Goal: Task Accomplishment & Management: Complete application form

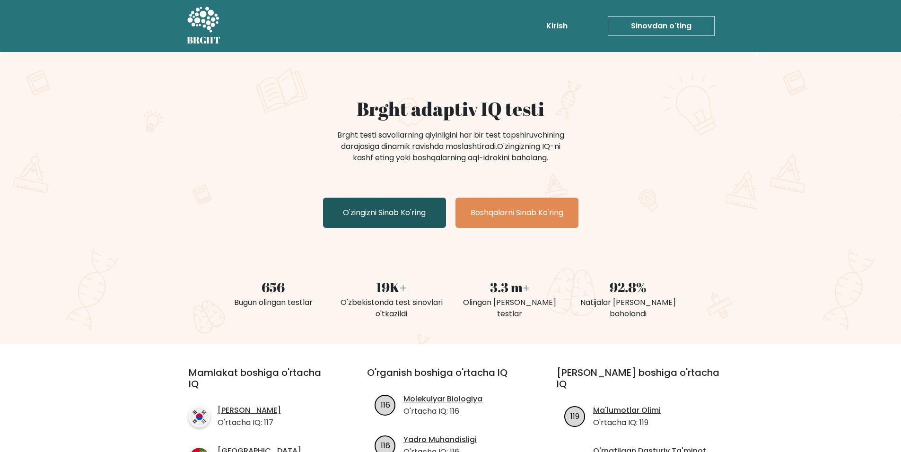
click at [407, 214] on ya-tr-span "O'zingizni Sinab Ko'ring" at bounding box center [384, 212] width 83 height 11
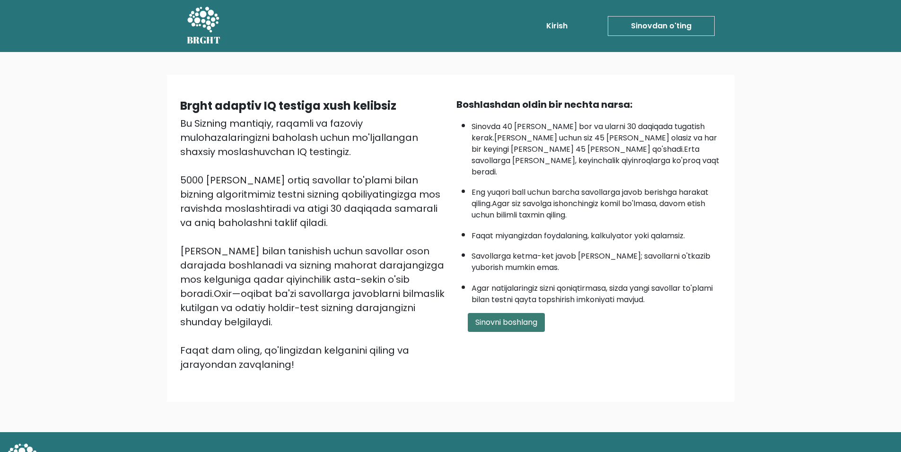
click at [526, 313] on button "Sinovni boshlang" at bounding box center [506, 322] width 77 height 19
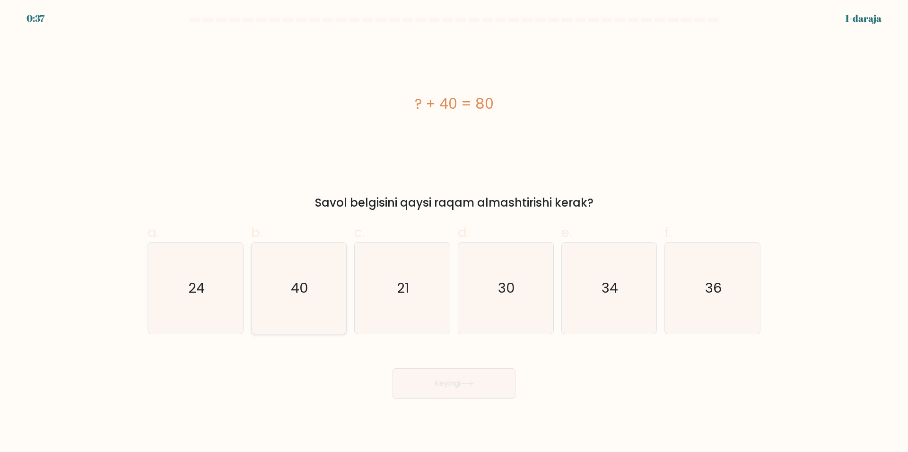
click at [291, 303] on icon "40" at bounding box center [298, 288] width 91 height 91
click at [454, 232] on input "b. 40" at bounding box center [454, 229] width 0 height 6
radio input "true"
click at [486, 384] on button "Keyingi" at bounding box center [454, 384] width 123 height 30
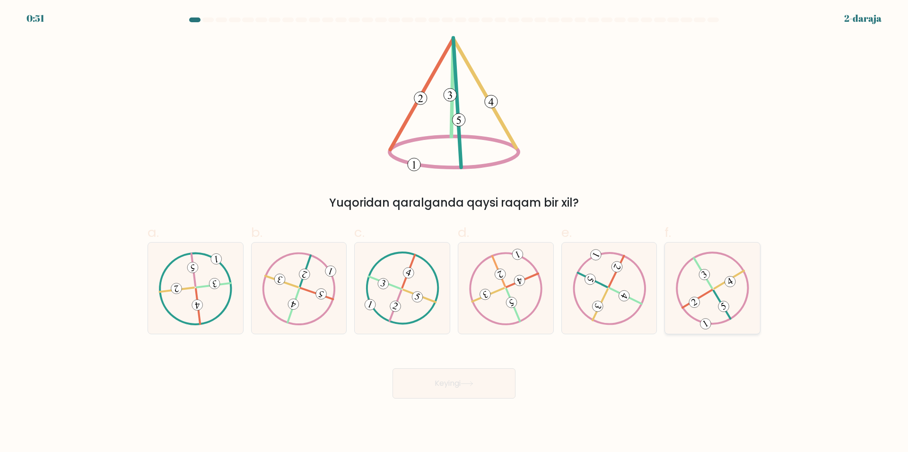
click at [727, 309] on 492 at bounding box center [723, 307] width 15 height 15
click at [455, 232] on input "f." at bounding box center [454, 229] width 0 height 6
radio input "true"
click at [483, 371] on button "Keyingi" at bounding box center [454, 384] width 123 height 30
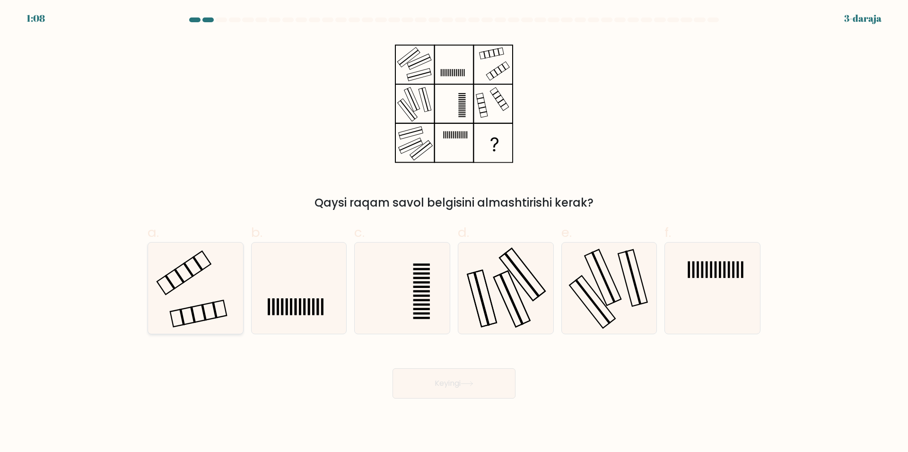
click at [217, 292] on icon at bounding box center [195, 288] width 91 height 91
click at [454, 232] on input "a." at bounding box center [454, 229] width 0 height 6
radio input "true"
click at [505, 398] on button "Keyingi" at bounding box center [454, 384] width 123 height 30
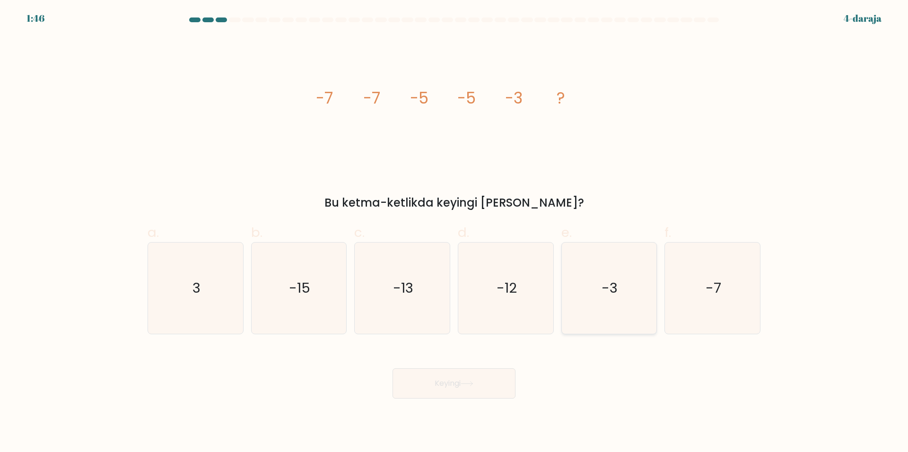
drag, startPoint x: 628, startPoint y: 295, endPoint x: 610, endPoint y: 318, distance: 29.1
click at [627, 295] on icon "-3" at bounding box center [609, 288] width 91 height 91
click at [455, 232] on input "e. -3" at bounding box center [454, 229] width 0 height 6
radio input "true"
click at [491, 390] on button "Keyingi" at bounding box center [454, 384] width 123 height 30
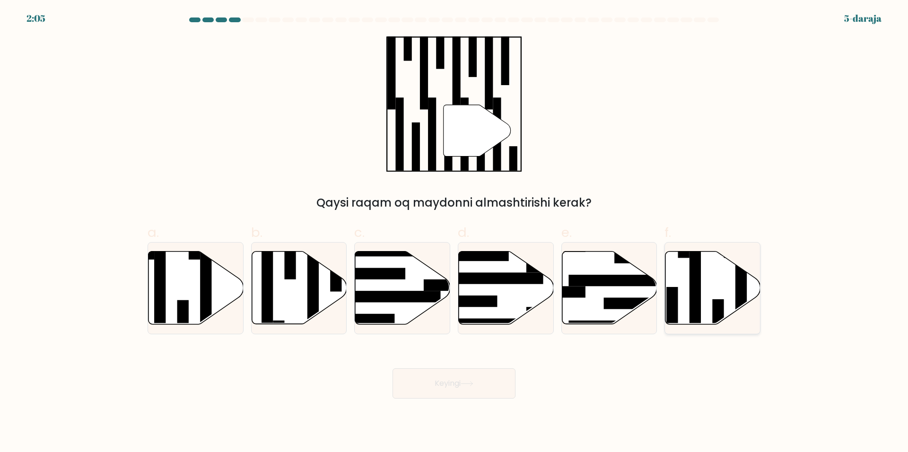
click at [726, 277] on icon at bounding box center [713, 288] width 95 height 73
click at [455, 232] on input "f." at bounding box center [454, 229] width 0 height 6
radio input "true"
click at [471, 387] on button "Keyingi" at bounding box center [454, 384] width 123 height 30
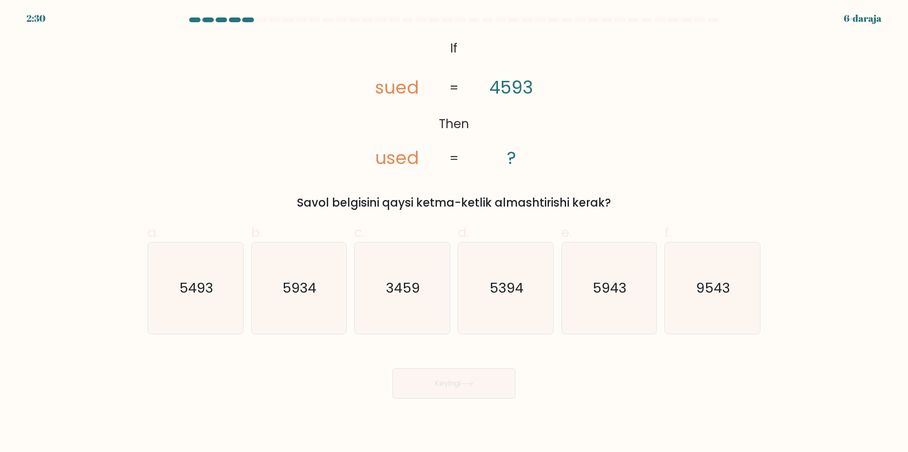
click at [702, 82] on div "@import url('https://fonts.googleapis.com/css?family=Abril+Fatface:400,100,100i…" at bounding box center [454, 124] width 625 height 176
click at [406, 294] on text "3459" at bounding box center [404, 288] width 34 height 19
click at [454, 232] on input "c. 3459" at bounding box center [454, 229] width 0 height 6
radio input "true"
click at [451, 378] on button "Keyingi" at bounding box center [454, 384] width 123 height 30
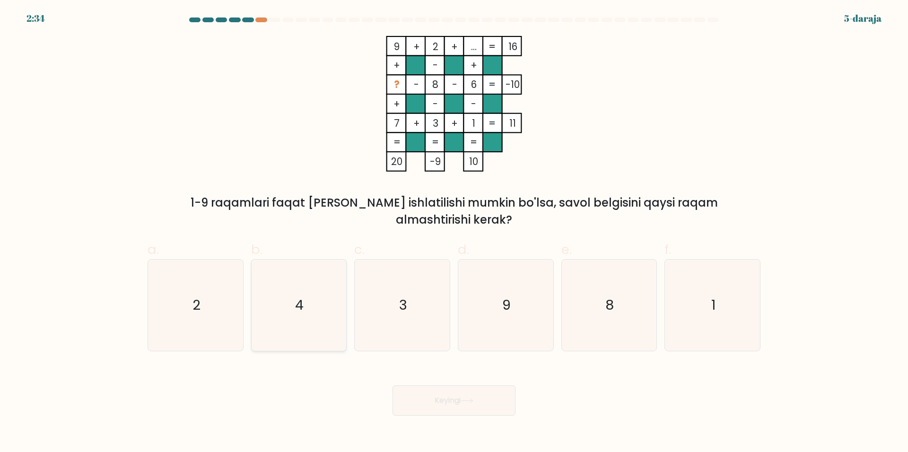
click at [326, 285] on icon "4" at bounding box center [298, 305] width 91 height 91
click at [454, 232] on input "b. 4" at bounding box center [454, 229] width 0 height 6
radio input "true"
click at [507, 389] on button "Keyingi" at bounding box center [454, 401] width 123 height 30
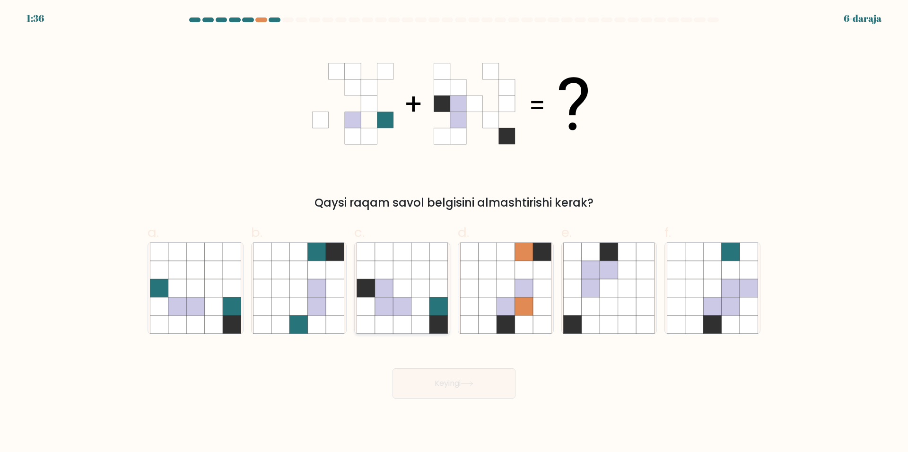
drag, startPoint x: 422, startPoint y: 288, endPoint x: 443, endPoint y: 315, distance: 34.7
click at [421, 287] on icon at bounding box center [421, 288] width 18 height 18
click at [454, 232] on input "c." at bounding box center [454, 229] width 0 height 6
radio input "true"
click at [469, 391] on button "Keyingi" at bounding box center [454, 384] width 123 height 30
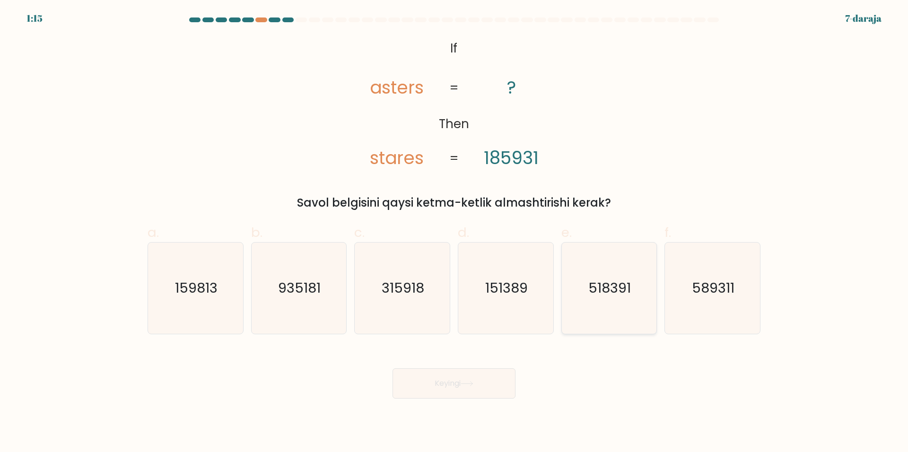
click at [605, 291] on text "518391" at bounding box center [610, 288] width 43 height 19
click at [455, 232] on input "e. 518391" at bounding box center [454, 229] width 0 height 6
radio input "true"
click at [466, 379] on button "Keyingi" at bounding box center [454, 384] width 123 height 30
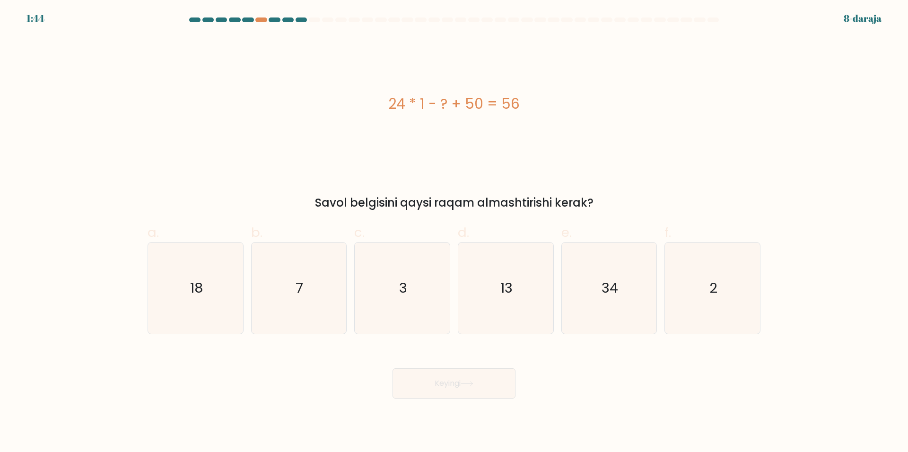
click at [771, 295] on form "a. 7" at bounding box center [454, 208] width 908 height 381
click at [740, 294] on icon "2" at bounding box center [712, 288] width 91 height 91
click at [455, 232] on input "f. 2" at bounding box center [454, 229] width 0 height 6
radio input "true"
click at [455, 384] on ya-tr-span "Keyingi" at bounding box center [448, 383] width 26 height 11
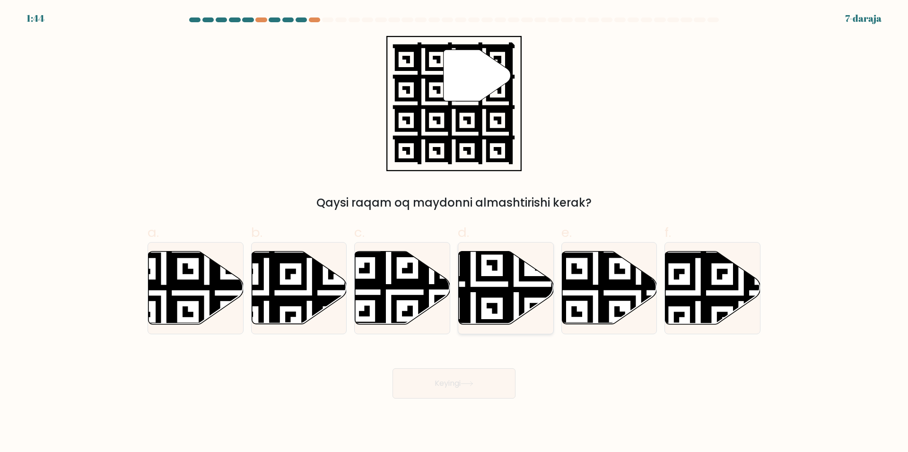
click at [507, 287] on icon at bounding box center [473, 327] width 172 height 172
click at [455, 232] on input "d." at bounding box center [454, 229] width 0 height 6
radio input "true"
click at [494, 386] on button "Keyingi" at bounding box center [454, 384] width 123 height 30
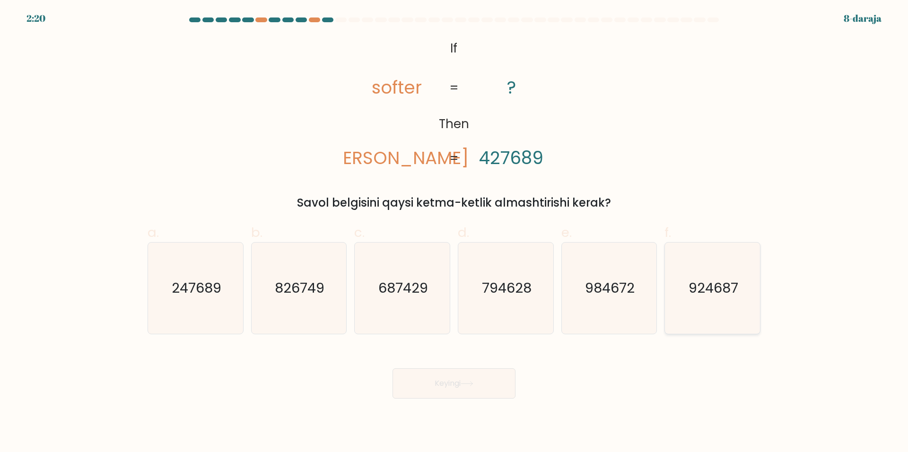
drag, startPoint x: 744, startPoint y: 294, endPoint x: 688, endPoint y: 313, distance: 59.0
click at [744, 293] on icon "924687" at bounding box center [712, 288] width 91 height 91
click at [455, 232] on input "f. 924687" at bounding box center [454, 229] width 0 height 6
radio input "true"
click at [501, 384] on button "Keyingi" at bounding box center [454, 384] width 123 height 30
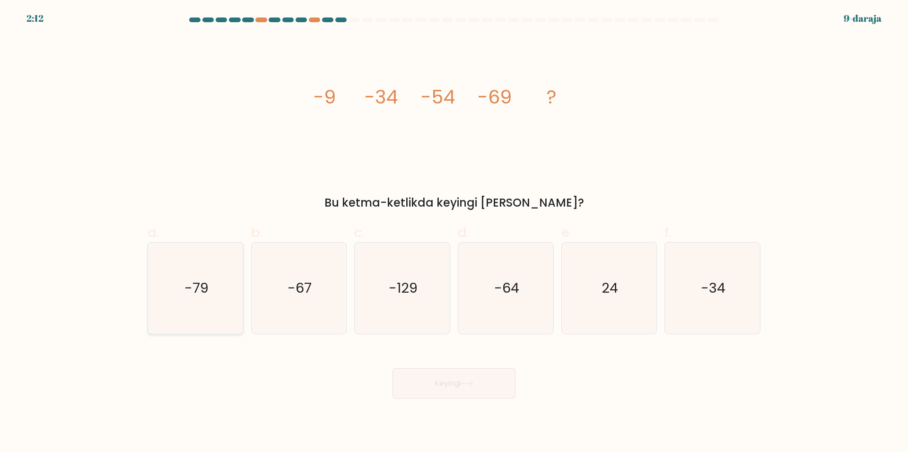
click at [205, 305] on icon "-79" at bounding box center [195, 288] width 91 height 91
click at [454, 232] on input "a. -79" at bounding box center [454, 229] width 0 height 6
radio input "true"
click at [455, 392] on button "Keyingi" at bounding box center [454, 384] width 123 height 30
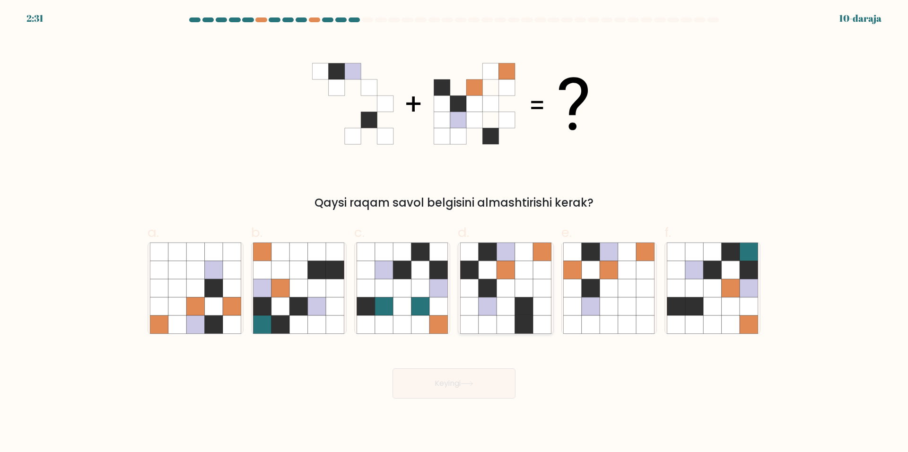
click at [516, 267] on icon at bounding box center [524, 270] width 18 height 18
click at [455, 232] on input "d." at bounding box center [454, 229] width 0 height 6
radio input "true"
click at [464, 396] on button "Keyingi" at bounding box center [454, 384] width 123 height 30
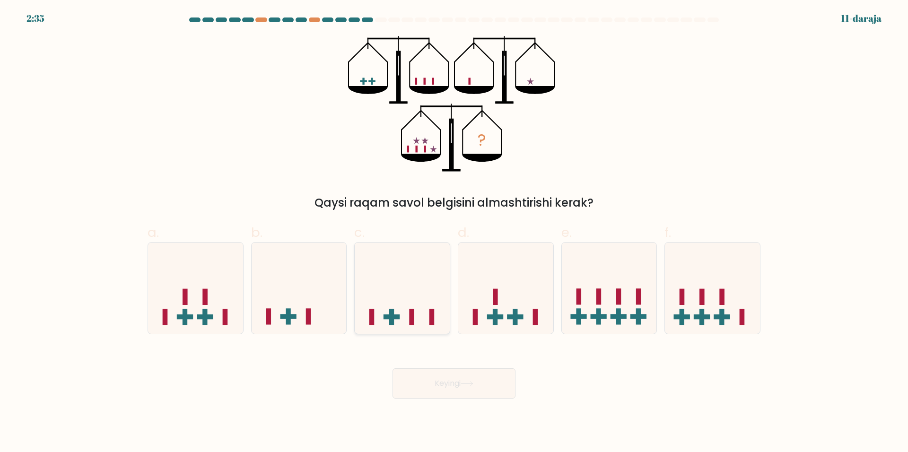
click at [405, 297] on icon at bounding box center [402, 288] width 95 height 79
click at [454, 232] on input "c." at bounding box center [454, 229] width 0 height 6
radio input "true"
click at [477, 372] on button "Keyingi" at bounding box center [454, 384] width 123 height 30
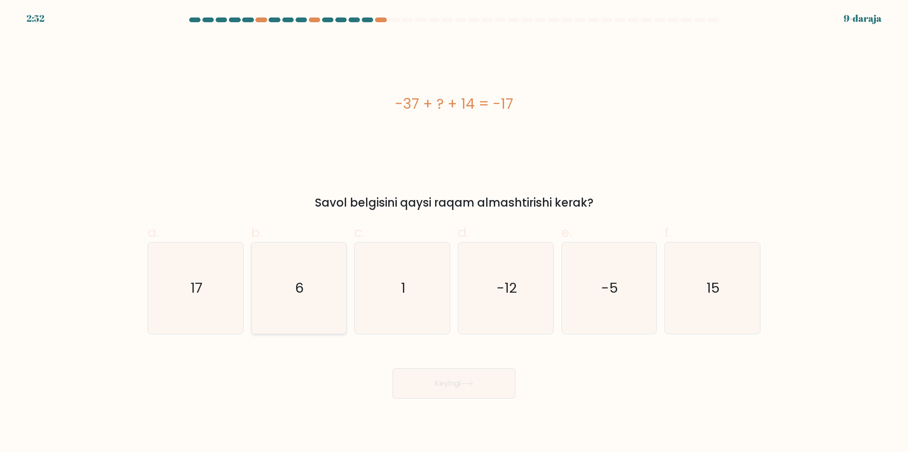
click at [304, 285] on text "6" at bounding box center [300, 288] width 9 height 19
click at [454, 232] on input "b. 6" at bounding box center [454, 229] width 0 height 6
radio input "true"
click at [469, 391] on button "Keyingi" at bounding box center [454, 384] width 123 height 30
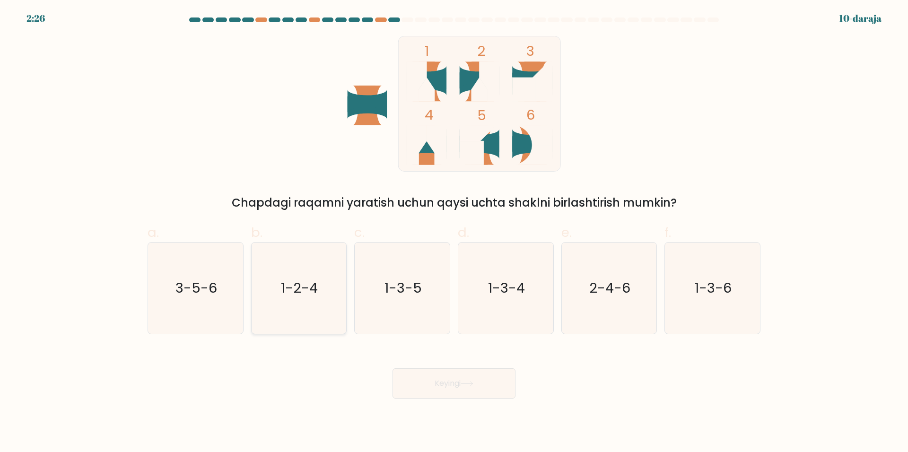
click at [318, 293] on icon "1-2-4" at bounding box center [298, 288] width 91 height 91
click at [454, 232] on input "b. 1-2-4" at bounding box center [454, 229] width 0 height 6
radio input "true"
click at [447, 380] on body "2:24 10-daraja" at bounding box center [454, 226] width 908 height 452
click at [449, 380] on ya-tr-span "Keyingi" at bounding box center [448, 383] width 26 height 11
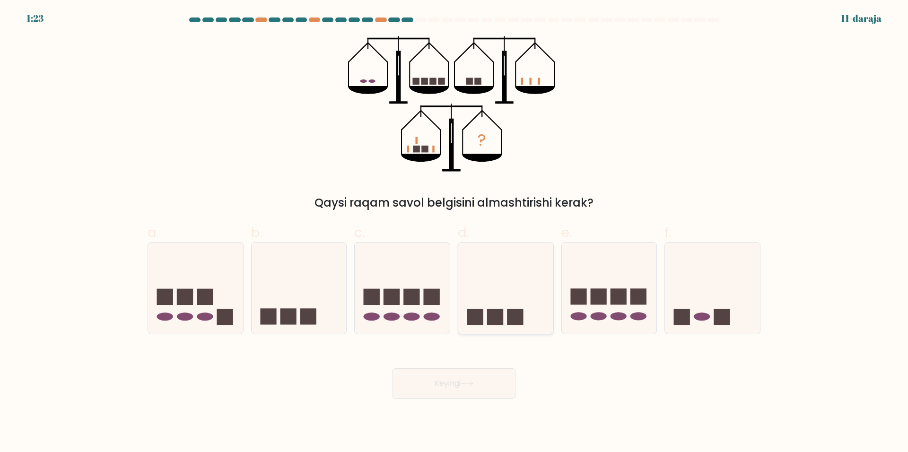
click at [503, 302] on icon at bounding box center [506, 288] width 95 height 79
click at [455, 232] on input "d." at bounding box center [454, 229] width 0 height 6
radio input "true"
click at [423, 374] on button "Keyingi" at bounding box center [454, 384] width 123 height 30
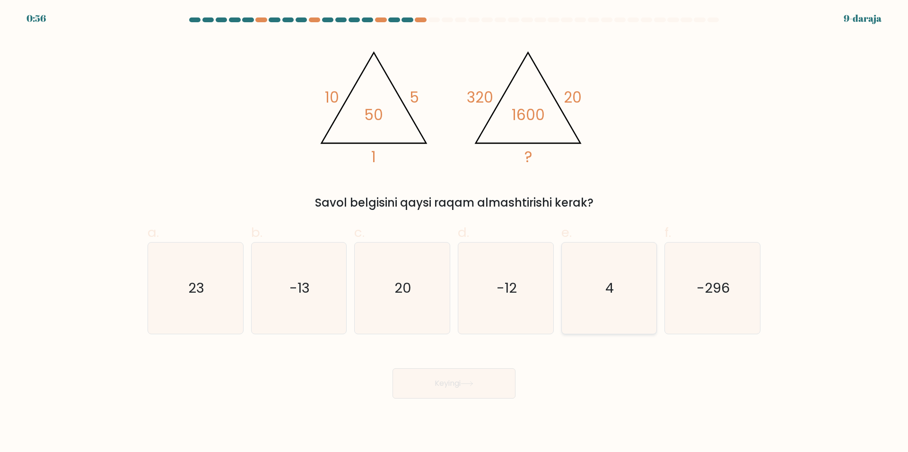
click at [626, 305] on icon "4" at bounding box center [609, 288] width 91 height 91
click at [455, 232] on input "e. 4" at bounding box center [454, 229] width 0 height 6
radio input "true"
click at [446, 381] on ya-tr-span "Keyingi" at bounding box center [448, 383] width 26 height 11
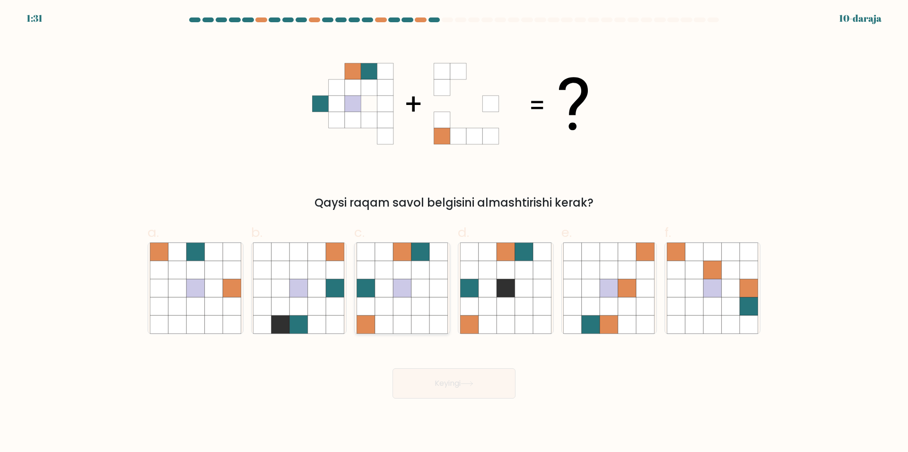
click at [420, 265] on icon at bounding box center [421, 270] width 18 height 18
click at [454, 232] on input "c." at bounding box center [454, 229] width 0 height 6
radio input "true"
click at [479, 386] on button "Keyingi" at bounding box center [454, 384] width 123 height 30
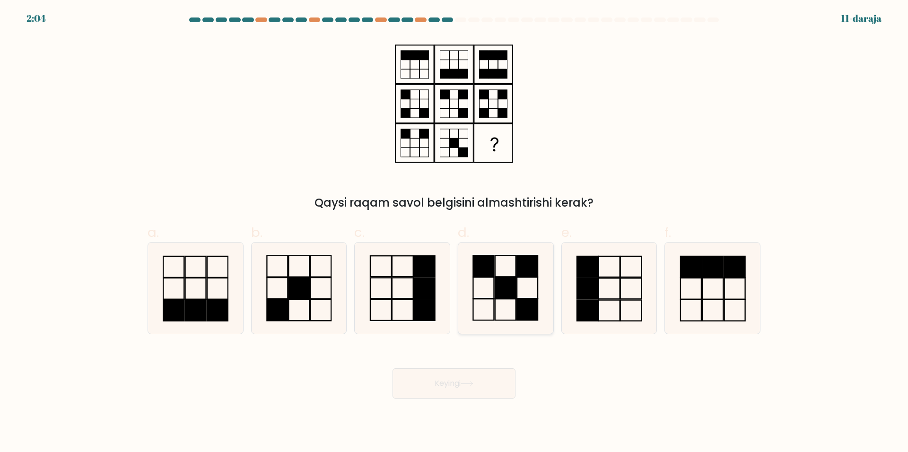
click at [512, 294] on rect at bounding box center [505, 287] width 21 height 21
click at [455, 232] on input "d." at bounding box center [454, 229] width 0 height 6
radio input "true"
click at [495, 390] on button "Keyingi" at bounding box center [454, 384] width 123 height 30
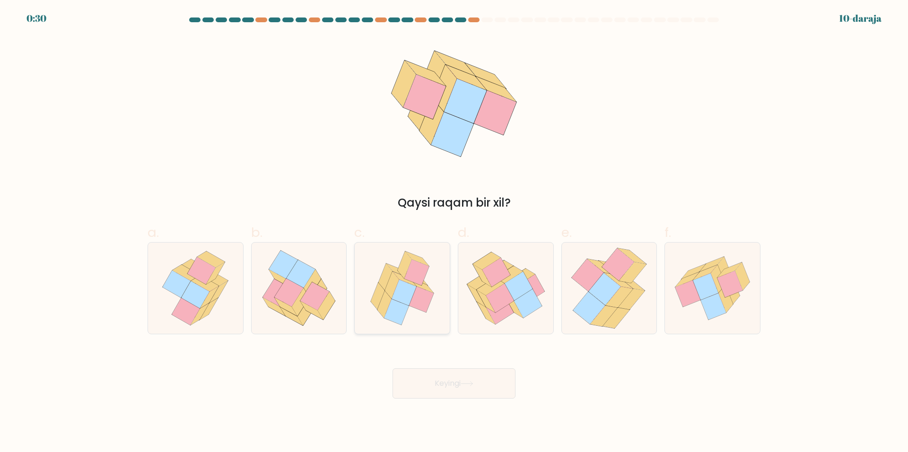
click at [410, 287] on icon at bounding box center [404, 293] width 25 height 26
click at [454, 232] on input "c." at bounding box center [454, 229] width 0 height 6
radio input "true"
click at [484, 378] on button "Keyingi" at bounding box center [454, 384] width 123 height 30
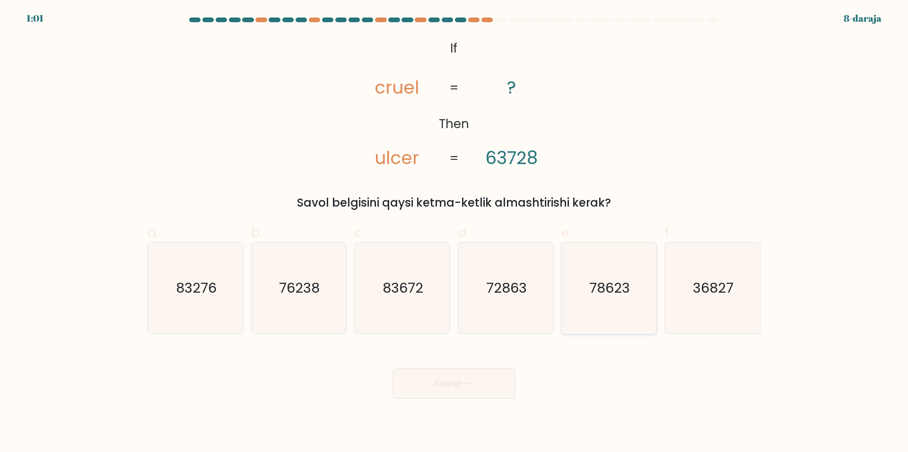
click at [600, 292] on text "78623" at bounding box center [610, 288] width 41 height 19
click at [455, 232] on input "e. 78623" at bounding box center [454, 229] width 0 height 6
radio input "true"
click at [503, 393] on button "Keyingi" at bounding box center [454, 384] width 123 height 30
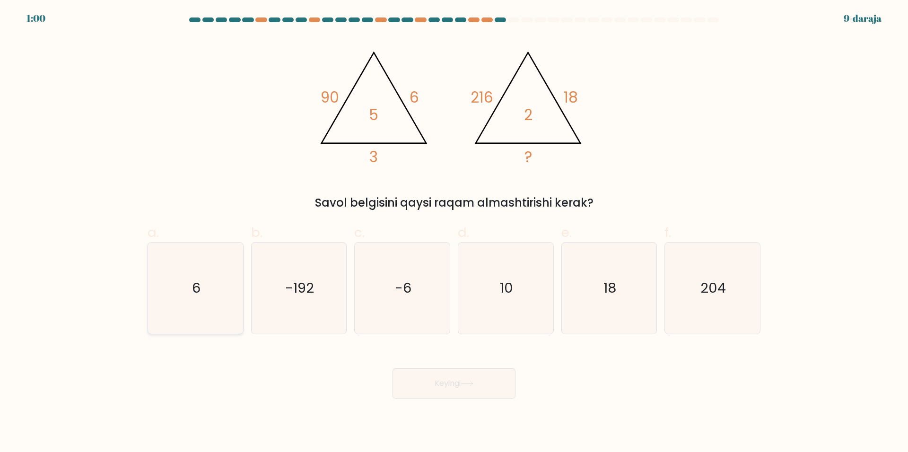
click at [191, 301] on icon "6" at bounding box center [195, 288] width 91 height 91
click at [454, 232] on input "a. 6" at bounding box center [454, 229] width 0 height 6
radio input "true"
click at [484, 394] on button "Keyingi" at bounding box center [454, 384] width 123 height 30
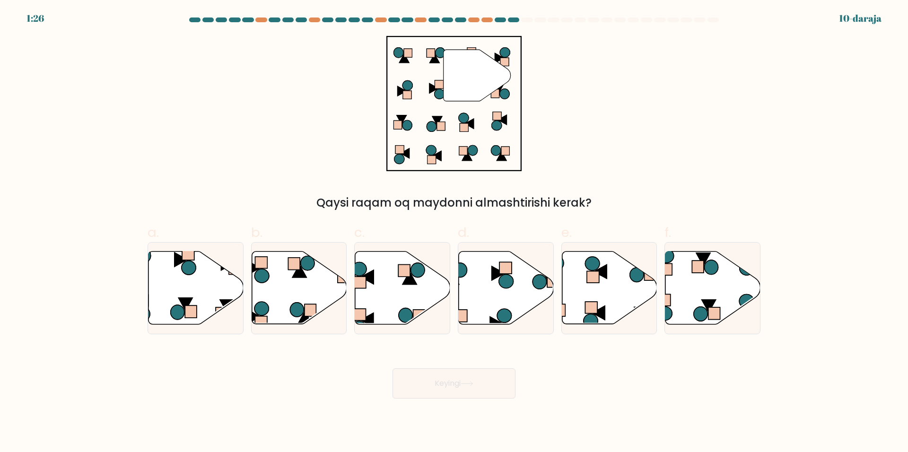
drag, startPoint x: 115, startPoint y: 309, endPoint x: 167, endPoint y: 291, distance: 54.6
click at [115, 309] on form at bounding box center [454, 208] width 908 height 381
click at [180, 289] on icon at bounding box center [196, 288] width 95 height 73
click at [454, 232] on input "a." at bounding box center [454, 229] width 0 height 6
radio input "true"
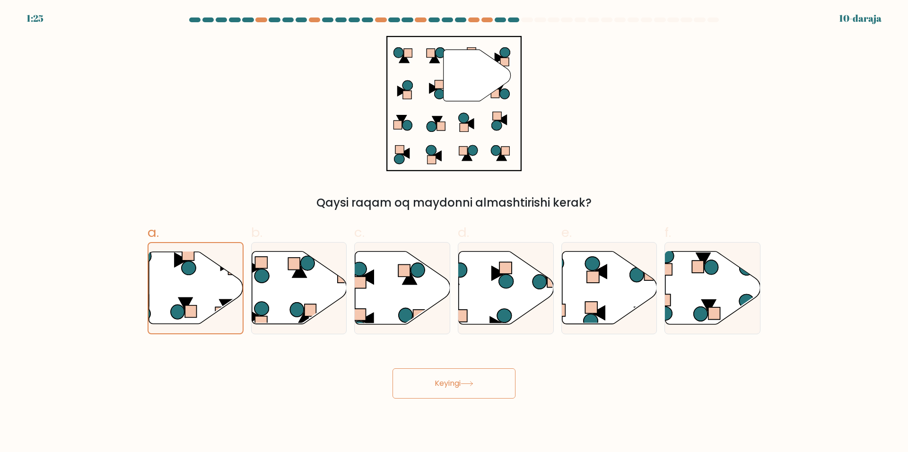
click at [486, 379] on button "Keyingi" at bounding box center [454, 384] width 123 height 30
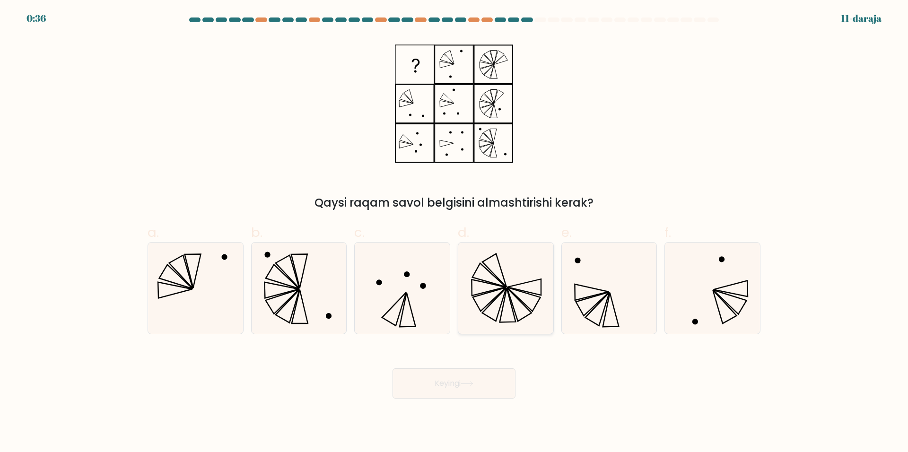
drag, startPoint x: 512, startPoint y: 283, endPoint x: 512, endPoint y: 341, distance: 57.7
click at [512, 283] on icon at bounding box center [505, 288] width 91 height 91
click at [455, 232] on input "d." at bounding box center [454, 229] width 0 height 6
radio input "true"
click at [505, 384] on button "Keyingi" at bounding box center [454, 384] width 123 height 30
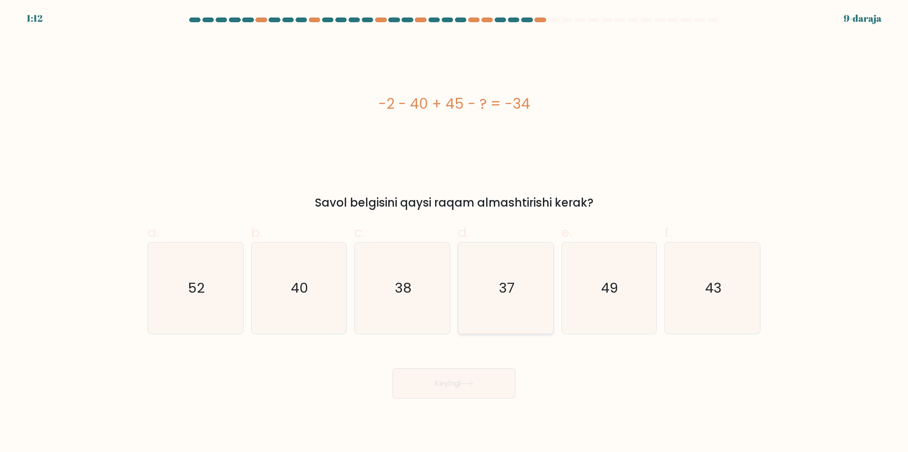
click at [485, 283] on icon "37" at bounding box center [505, 288] width 91 height 91
click at [455, 232] on input "d. 37" at bounding box center [454, 229] width 0 height 6
radio input "true"
click at [483, 382] on button "Keyingi" at bounding box center [454, 384] width 123 height 30
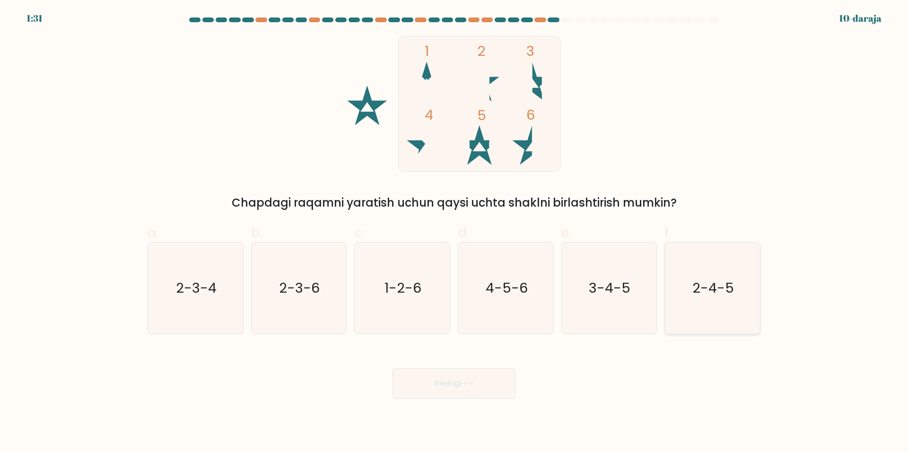
click at [731, 303] on icon "2-4-5" at bounding box center [712, 288] width 91 height 91
click at [455, 232] on input "f. 2-4-5" at bounding box center [454, 229] width 0 height 6
radio input "true"
click at [498, 378] on button "Keyingi" at bounding box center [454, 384] width 123 height 30
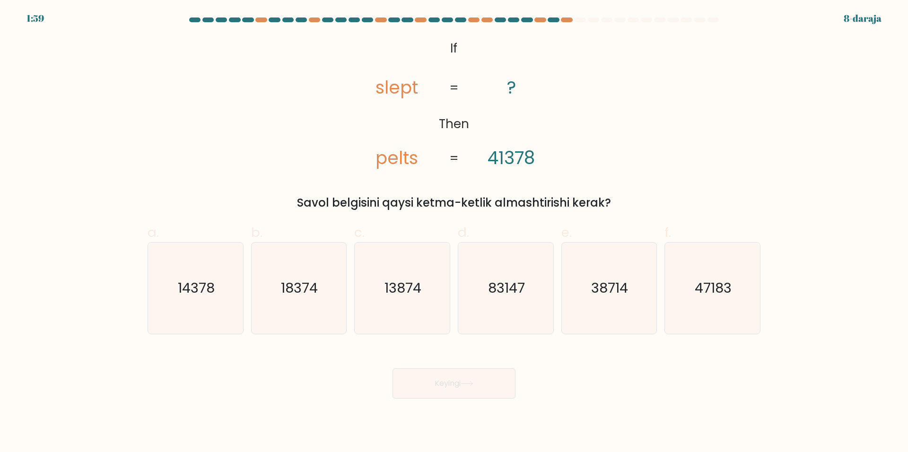
click at [418, 158] on tspan "pelts" at bounding box center [397, 158] width 43 height 25
click at [399, 166] on tspan "pelts" at bounding box center [397, 158] width 43 height 25
click at [519, 297] on text "83147" at bounding box center [506, 288] width 37 height 19
click at [455, 232] on input "d. 83147" at bounding box center [454, 229] width 0 height 6
radio input "true"
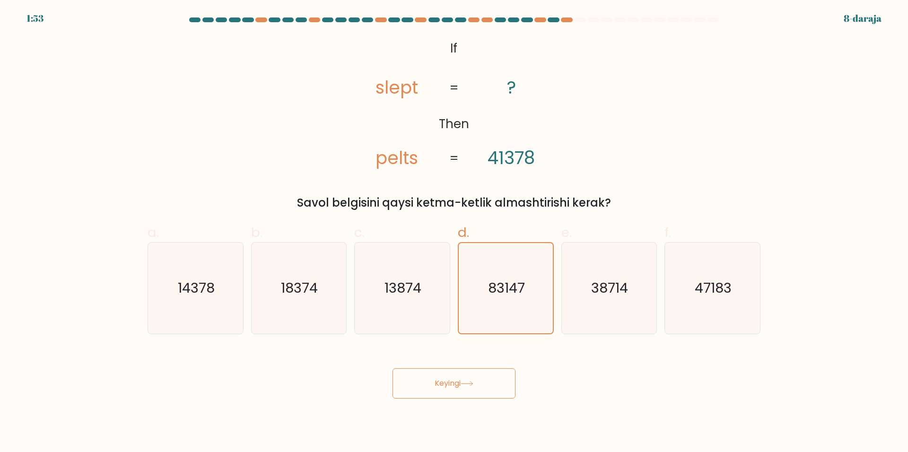
click at [489, 392] on button "Keyingi" at bounding box center [454, 384] width 123 height 30
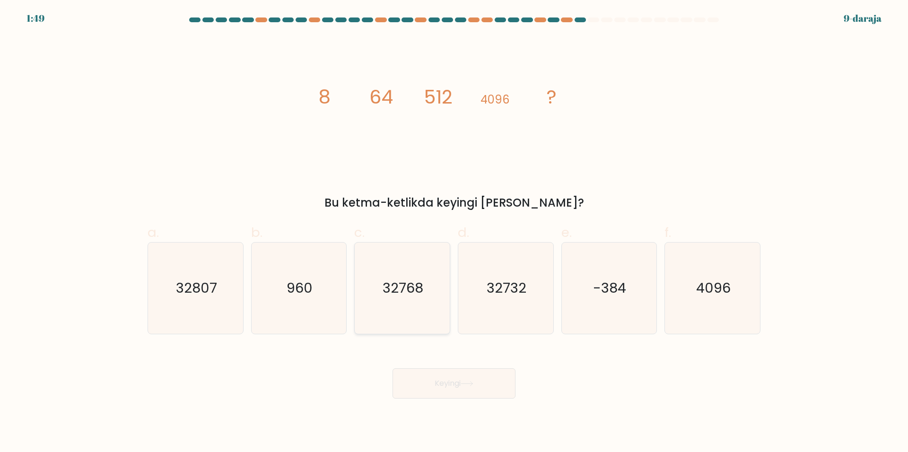
click at [408, 266] on icon "32768" at bounding box center [402, 288] width 91 height 91
click at [454, 232] on input "c. 32768" at bounding box center [454, 229] width 0 height 6
radio input "true"
click at [481, 394] on button "Keyingi" at bounding box center [454, 384] width 123 height 30
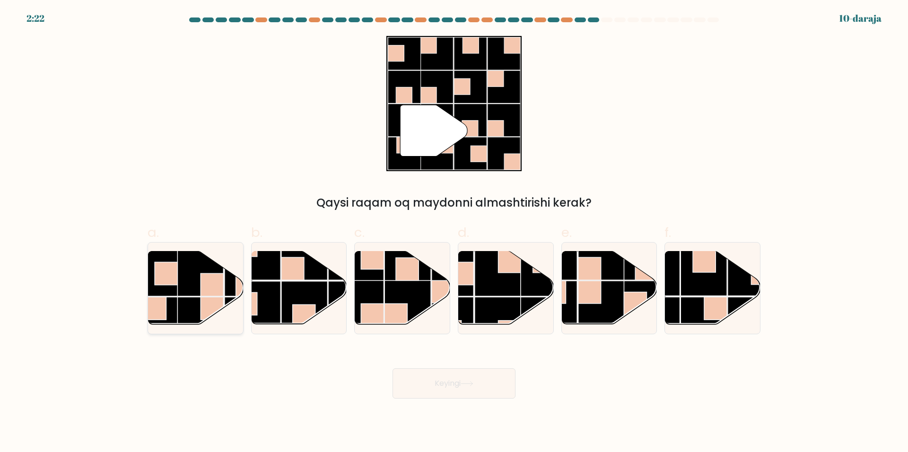
click at [220, 272] on rect at bounding box center [200, 273] width 46 height 46
click at [454, 232] on input "a." at bounding box center [454, 229] width 0 height 6
radio input "true"
click at [477, 383] on button "Keyingi" at bounding box center [454, 384] width 123 height 30
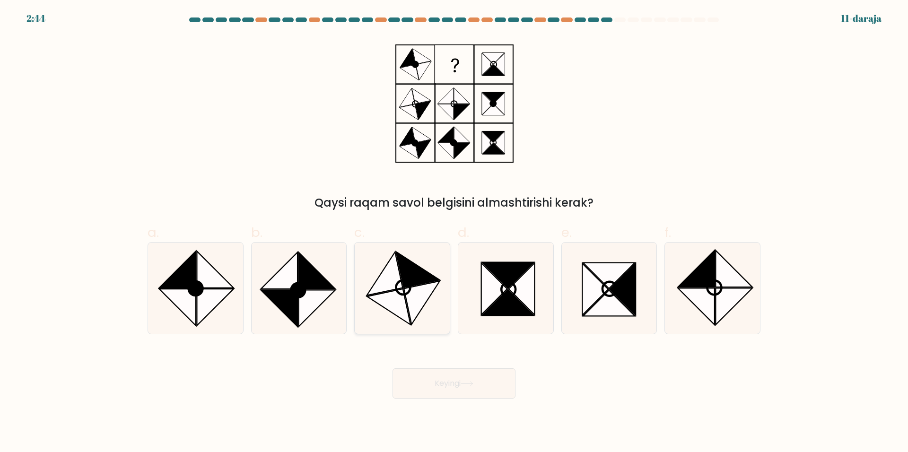
click at [411, 289] on circle at bounding box center [403, 287] width 19 height 19
click at [454, 232] on input "c." at bounding box center [454, 229] width 0 height 6
radio input "true"
click at [464, 389] on button "Keyingi" at bounding box center [454, 384] width 123 height 30
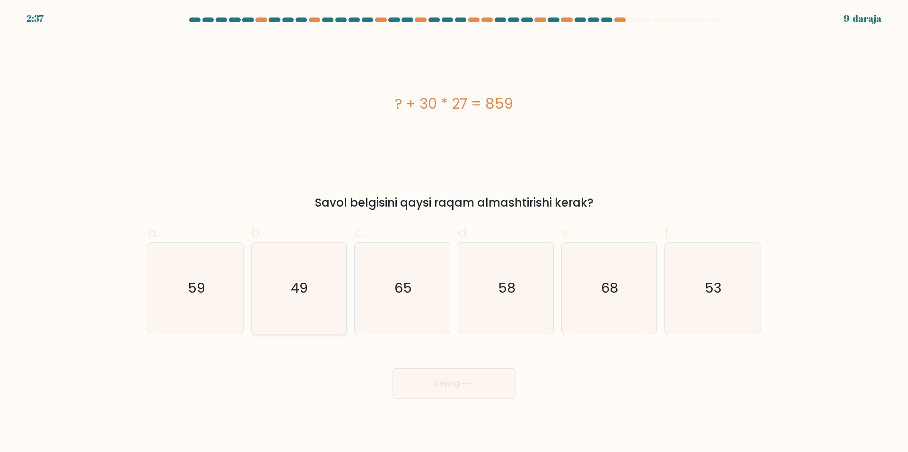
click at [295, 287] on text "49" at bounding box center [299, 288] width 17 height 19
click at [454, 232] on input "b. 49" at bounding box center [454, 229] width 0 height 6
radio input "true"
click at [469, 375] on button "Keyingi" at bounding box center [454, 384] width 123 height 30
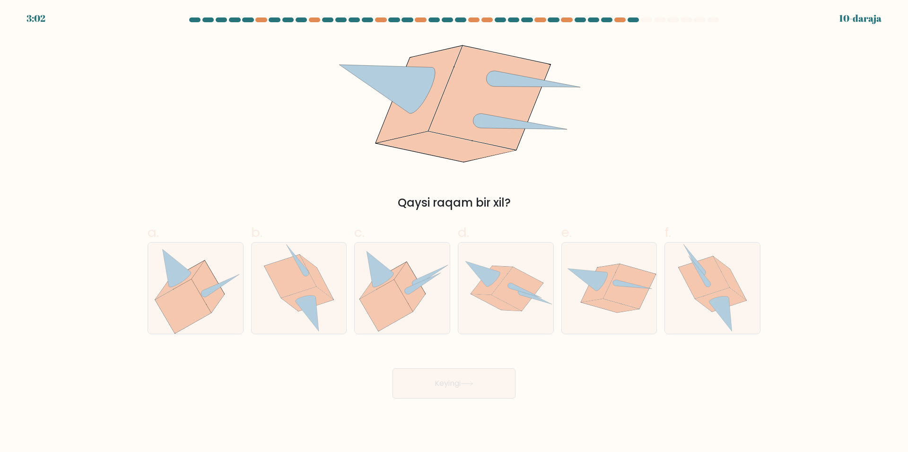
drag, startPoint x: 410, startPoint y: 293, endPoint x: 449, endPoint y: 347, distance: 65.8
click at [410, 293] on icon at bounding box center [424, 283] width 34 height 21
click at [454, 232] on input "c." at bounding box center [454, 229] width 0 height 6
radio input "true"
click at [464, 391] on button "Keyingi" at bounding box center [454, 384] width 123 height 30
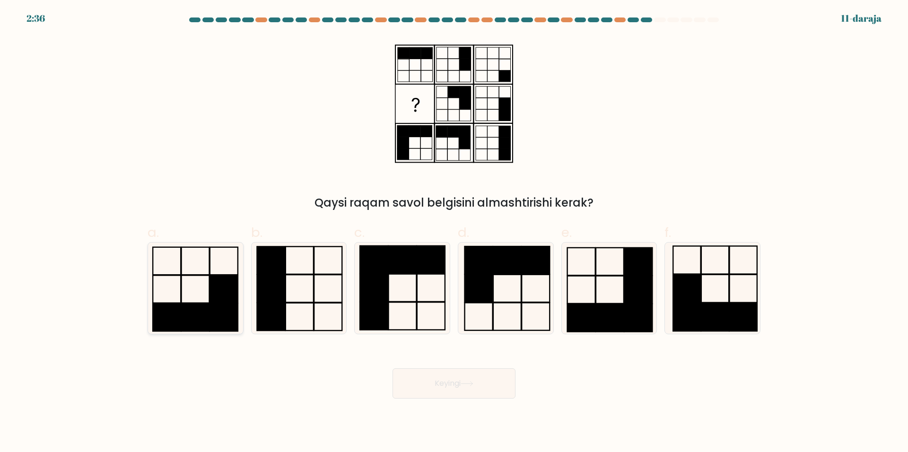
click at [173, 286] on icon at bounding box center [195, 288] width 91 height 91
click at [454, 232] on input "a." at bounding box center [454, 229] width 0 height 6
radio input "true"
click at [470, 385] on icon at bounding box center [467, 383] width 13 height 5
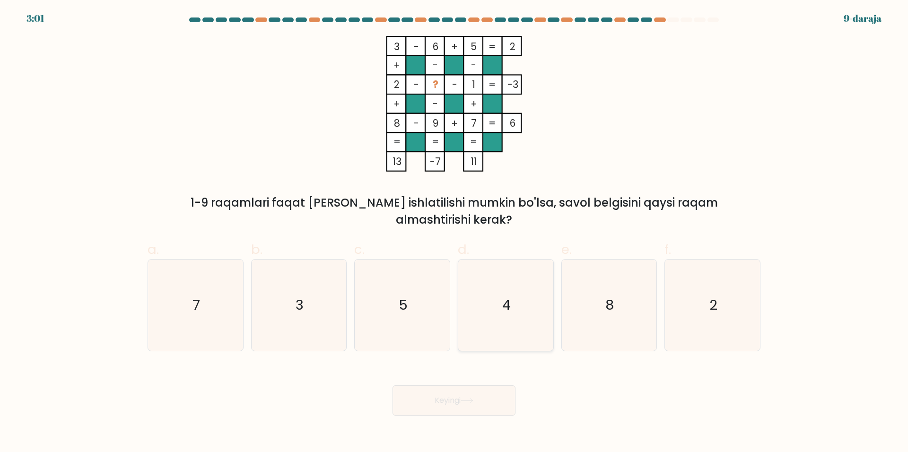
click at [522, 275] on icon "4" at bounding box center [505, 305] width 91 height 91
click at [455, 232] on input "d. 4" at bounding box center [454, 229] width 0 height 6
radio input "true"
click at [480, 389] on button "Keyingi" at bounding box center [454, 401] width 123 height 30
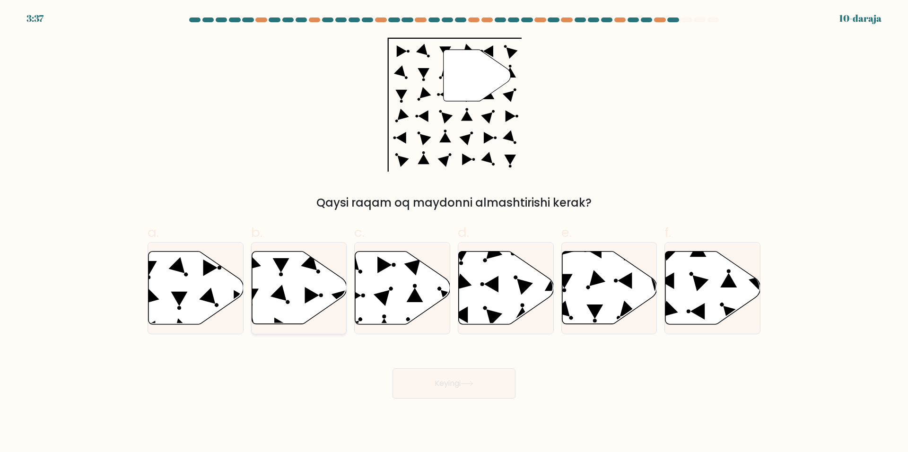
click at [307, 283] on icon at bounding box center [299, 288] width 95 height 73
click at [454, 232] on input "b." at bounding box center [454, 229] width 0 height 6
radio input "true"
click at [480, 392] on button "Keyingi" at bounding box center [454, 384] width 123 height 30
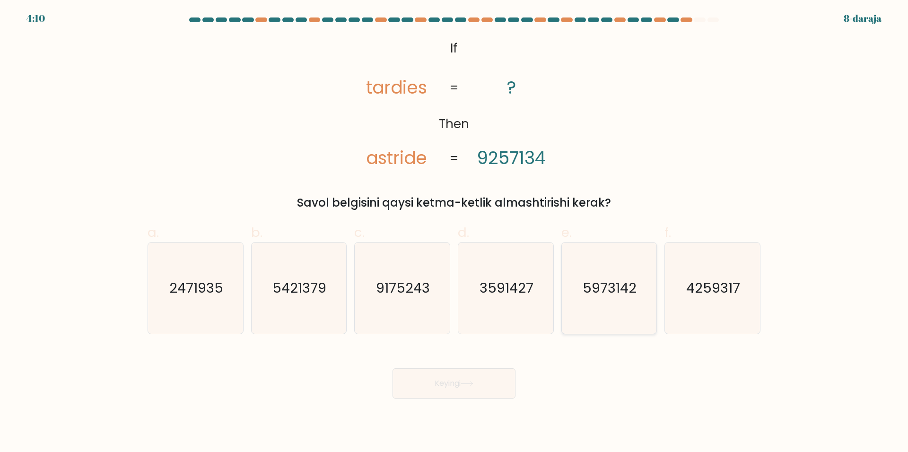
click at [608, 287] on text "5973142" at bounding box center [610, 288] width 54 height 19
click at [455, 232] on input "e. 5973142" at bounding box center [454, 229] width 0 height 6
radio input "true"
click at [471, 373] on button "Keyingi" at bounding box center [454, 384] width 123 height 30
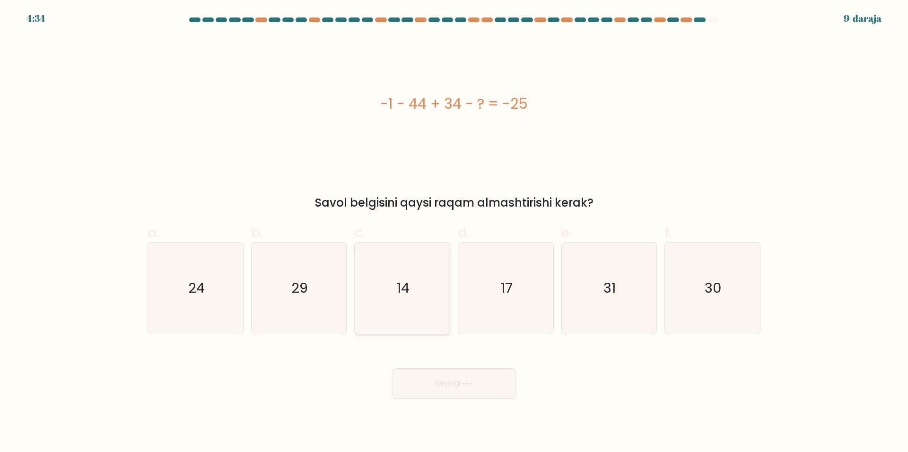
click at [426, 299] on icon "14" at bounding box center [402, 288] width 91 height 91
click at [454, 232] on input "c. 14" at bounding box center [454, 229] width 0 height 6
radio input "true"
click at [464, 391] on button "Keyingi" at bounding box center [454, 384] width 123 height 30
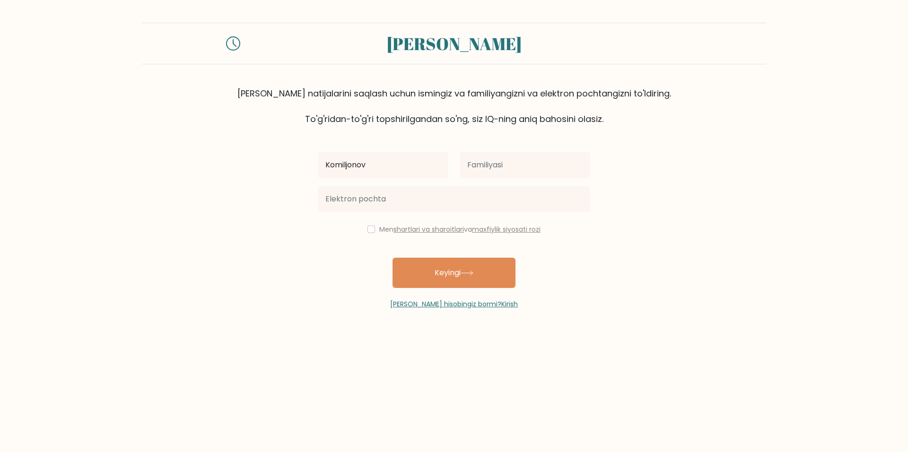
type input "Komiljonov"
type input "Alijon"
click at [499, 168] on input "text" at bounding box center [525, 165] width 131 height 26
type input "Komiljonov"
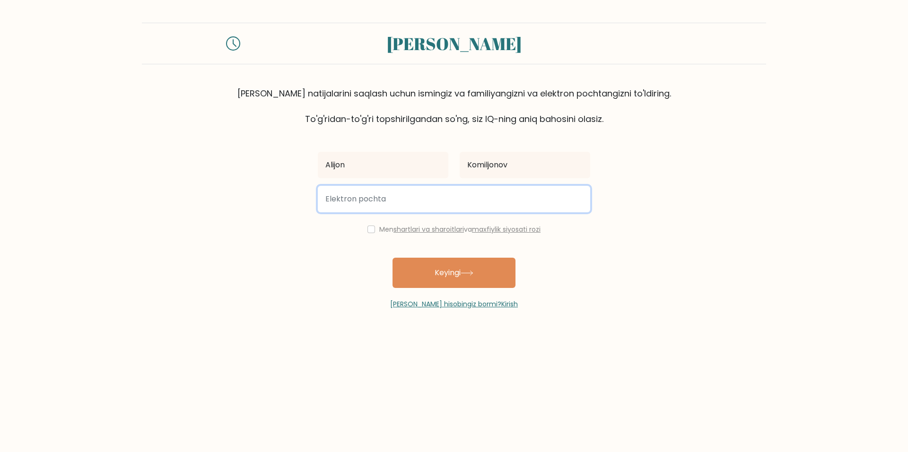
click at [447, 189] on input "email" at bounding box center [454, 199] width 273 height 26
type input "ratusha3.com@gmail.com"
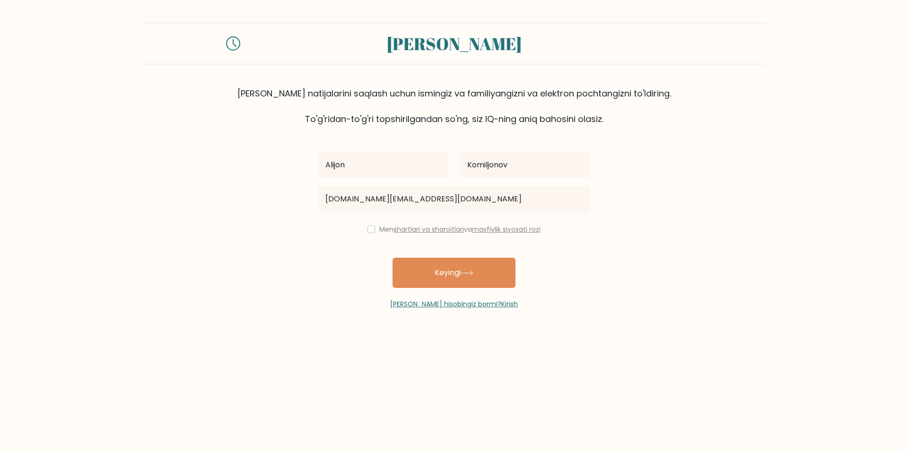
click at [370, 233] on div "Men shartlari va sharoitlari va maxfiylik siyosati rozi" at bounding box center [454, 229] width 284 height 11
click at [370, 229] on input "checkbox" at bounding box center [372, 230] width 8 height 8
checkbox input "true"
click at [440, 259] on button "Keyingi" at bounding box center [454, 273] width 123 height 30
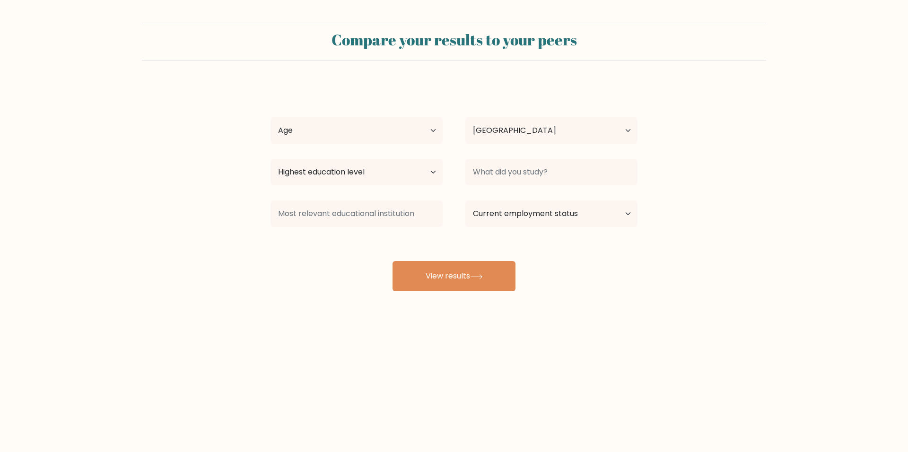
select select "UZ"
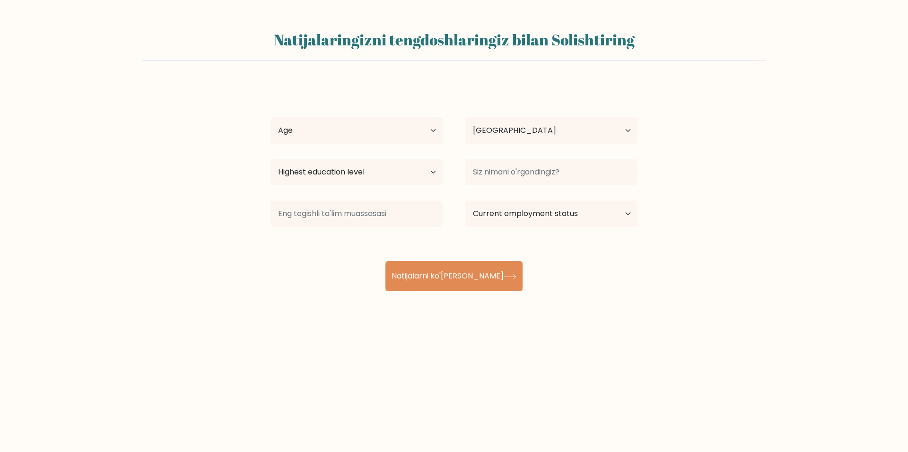
click at [606, 74] on form "Natijalaringizni tengdoshlaringiz bilan Solishtiring Alijon Komiljonov Age Unde…" at bounding box center [454, 157] width 908 height 269
click at [404, 131] on select "Age Under 18 years old 18-24 years old 25-34 years old 35-44 years old 45-54 ye…" at bounding box center [357, 130] width 172 height 26
select select "25_34"
click at [271, 117] on select "Age Under 18 years old 18-24 years old 25-34 years old 35-44 years old 45-54 ye…" at bounding box center [357, 130] width 172 height 26
click at [494, 136] on select "Country Afghanistan Albania Algeria American Samoa Andorra Angola Anguilla Anta…" at bounding box center [552, 130] width 172 height 26
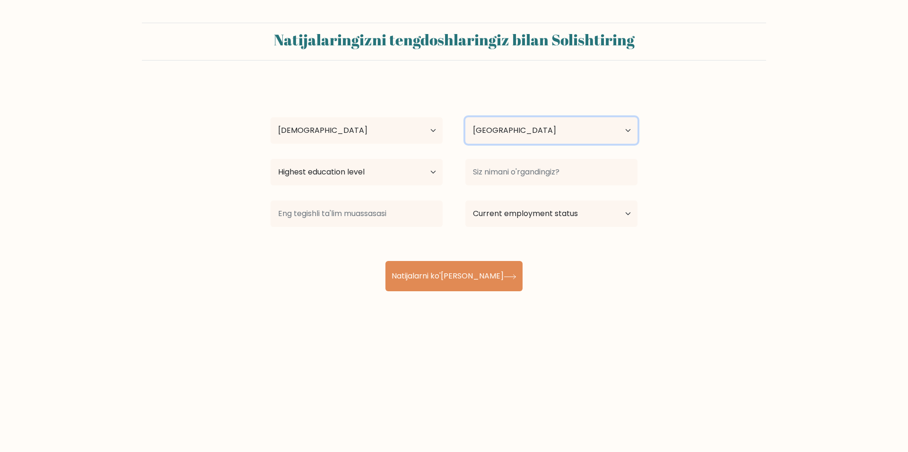
click at [495, 135] on select "Country Afghanistan Albania Algeria American Samoa Andorra Angola Anguilla Anta…" at bounding box center [552, 130] width 172 height 26
click at [335, 181] on select "Highest education level No schooling Primary Lower Secondary Upper Secondary Oc…" at bounding box center [357, 172] width 172 height 26
select select "bachelors_degree"
click at [271, 159] on select "Highest education level No schooling Primary Lower Secondary Upper Secondary Oc…" at bounding box center [357, 172] width 172 height 26
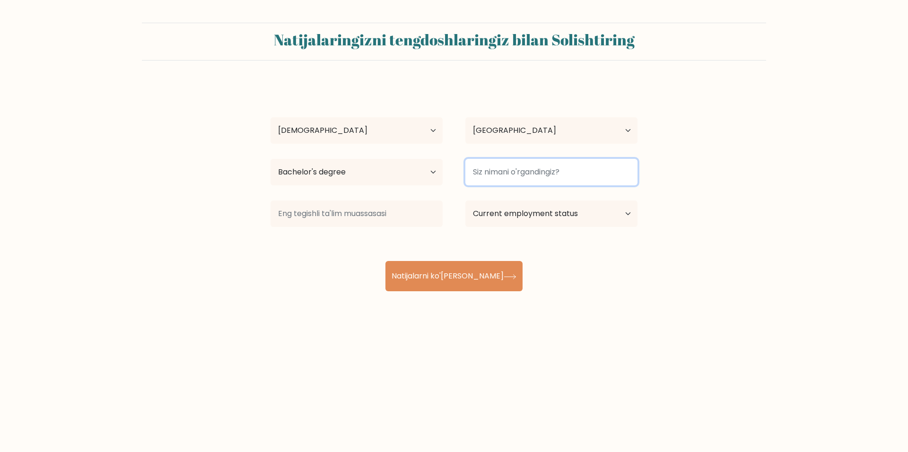
click at [547, 168] on input at bounding box center [552, 172] width 172 height 26
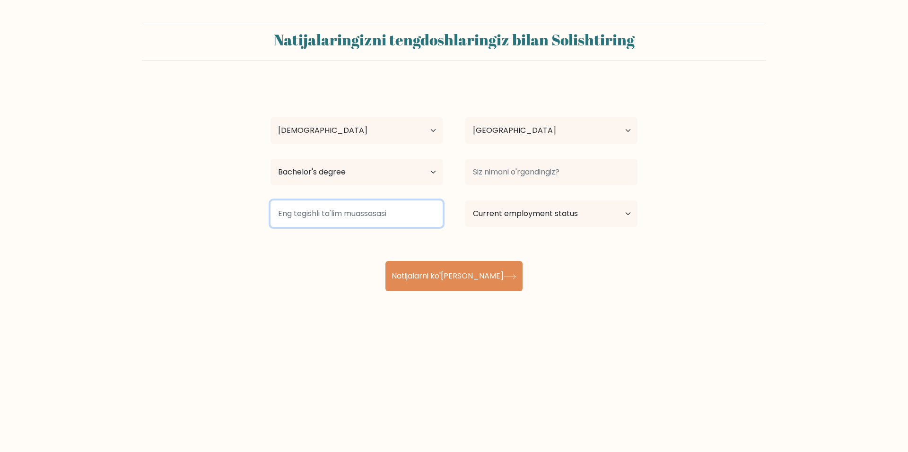
click at [362, 215] on input at bounding box center [357, 214] width 172 height 26
click at [483, 212] on select "Current employment status Employed Student Retired Other / prefer not to answer" at bounding box center [552, 214] width 172 height 26
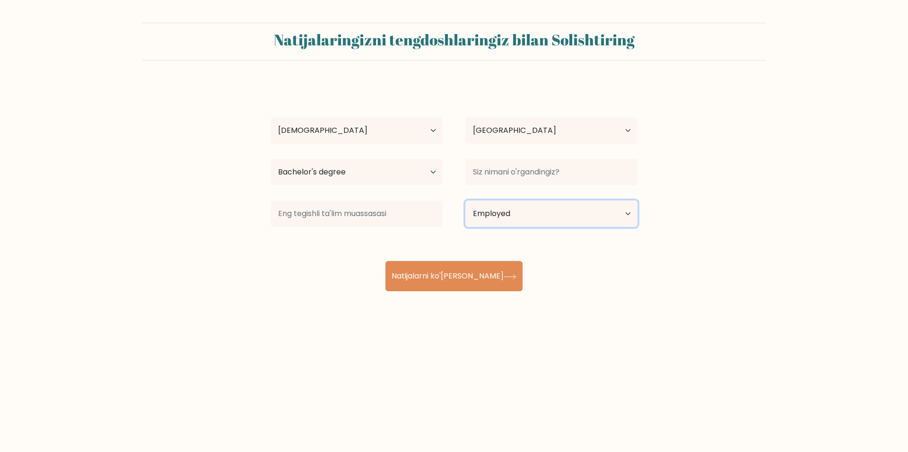
click at [466, 201] on select "Current employment status Employed Student Retired Other / prefer not to answer" at bounding box center [552, 214] width 172 height 26
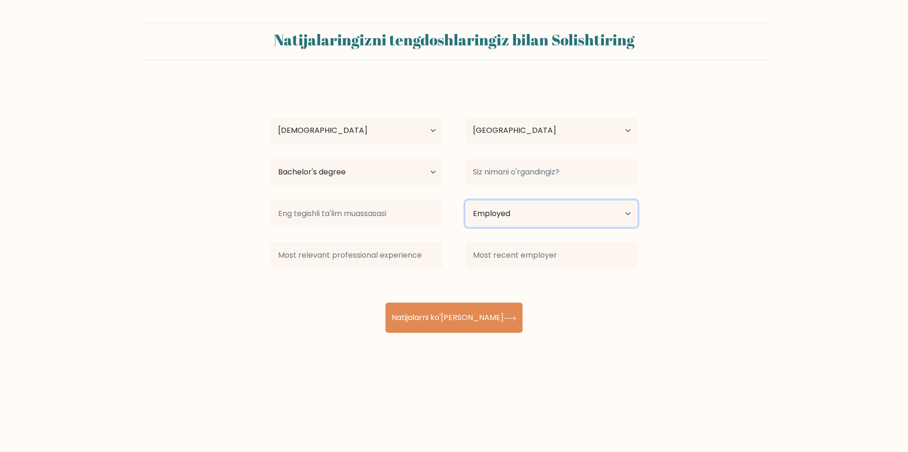
click at [513, 211] on select "Current employment status Employed Student Retired Other / prefer not to answer" at bounding box center [552, 214] width 172 height 26
select select "other"
click at [466, 201] on select "Current employment status Employed Student Retired Other / prefer not to answer" at bounding box center [552, 214] width 172 height 26
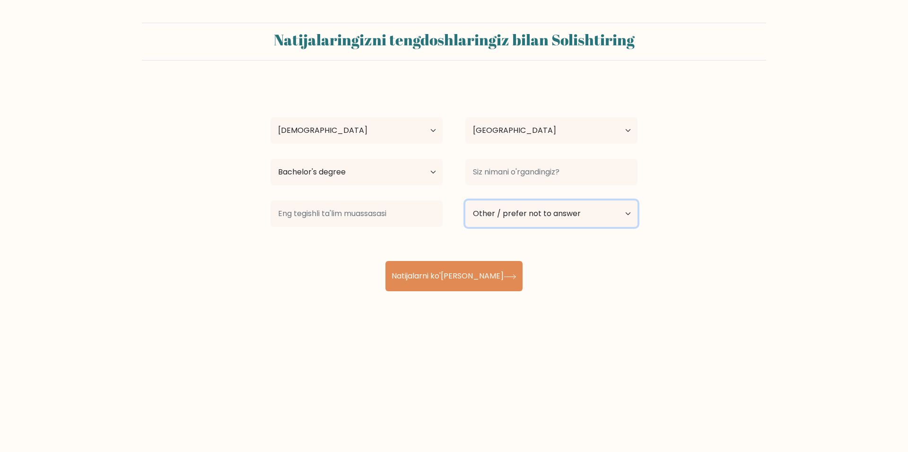
click at [535, 212] on select "Current employment status Employed Student Retired Other / prefer not to answer" at bounding box center [552, 214] width 172 height 26
drag, startPoint x: 324, startPoint y: 239, endPoint x: 339, endPoint y: 249, distance: 18.5
click at [323, 239] on div "Alijon Komiljonov Age Under 18 years old 18-24 years old 25-34 years old 35-44 …" at bounding box center [454, 187] width 379 height 208
click at [433, 280] on ya-tr-span "Natijalarni ko'rish" at bounding box center [448, 276] width 112 height 11
click at [511, 168] on input at bounding box center [552, 172] width 172 height 26
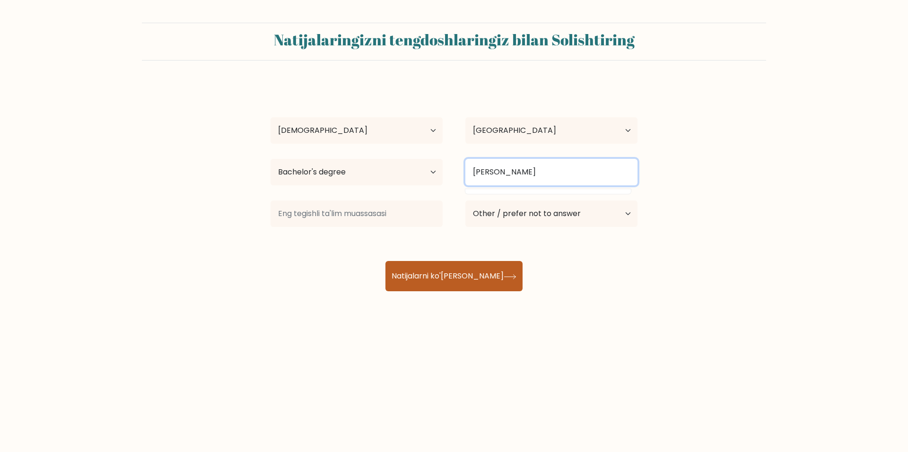
type input "IQni tekshirdim"
click at [466, 267] on button "Natijalarni ko'rish" at bounding box center [454, 276] width 137 height 30
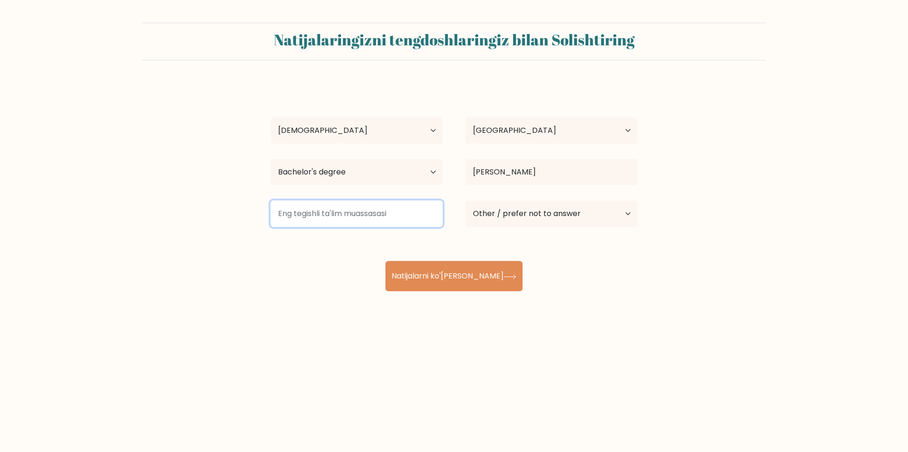
click at [362, 212] on input at bounding box center [357, 214] width 172 height 26
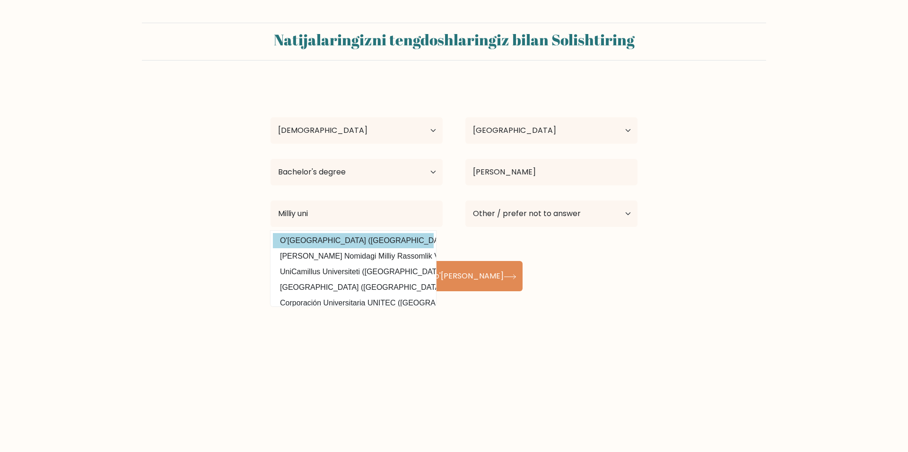
click at [393, 239] on option "O'zbekiston Milliy Universiteti (Uzbekistan)" at bounding box center [353, 240] width 161 height 15
type input "O'zbekiston Milliy Universiteti"
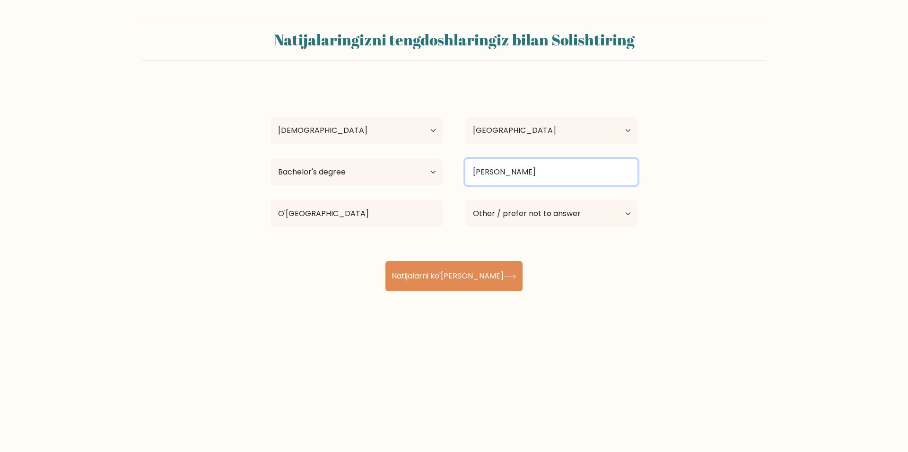
click at [556, 171] on input "IQni tekshirdim" at bounding box center [552, 172] width 172 height 26
type input "I"
type input "i"
type input "I"
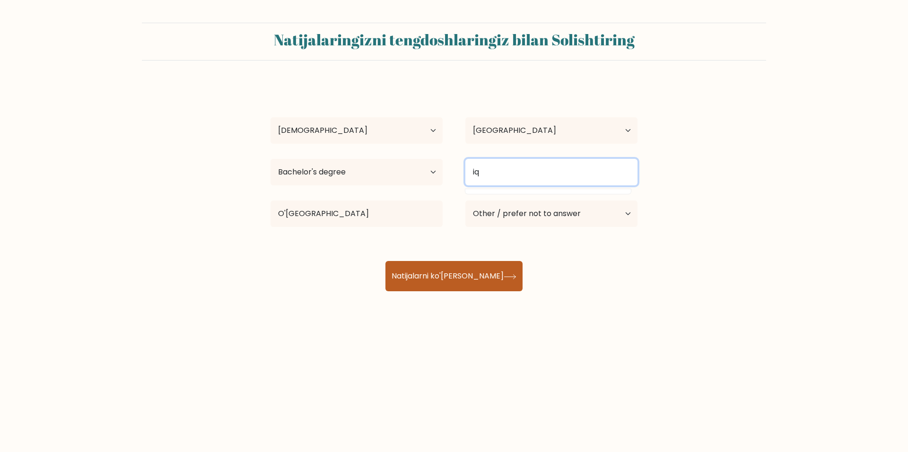
type input "iq"
click at [433, 281] on ya-tr-span "Natijalarni ko'rish" at bounding box center [448, 276] width 112 height 11
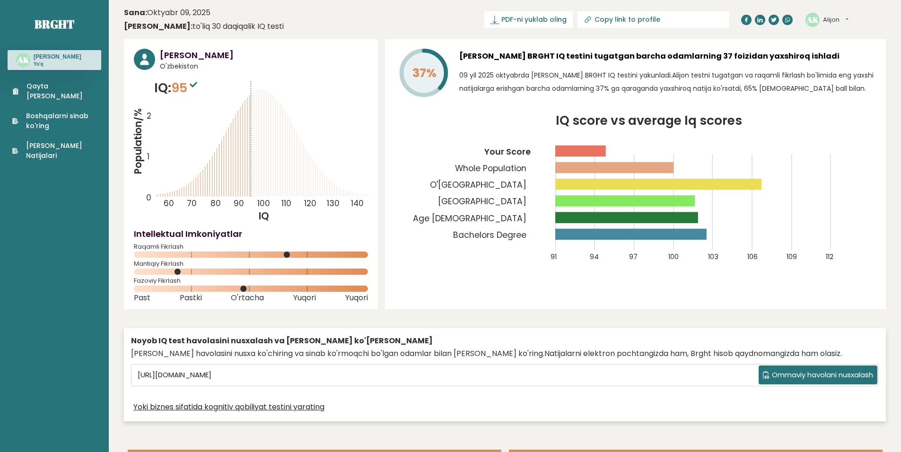
click at [551, 45] on div "37% [PERSON_NAME] BRGHT IQ testini tugatgan barcha odamlarning 37 foizidan yaxs…" at bounding box center [635, 174] width 501 height 270
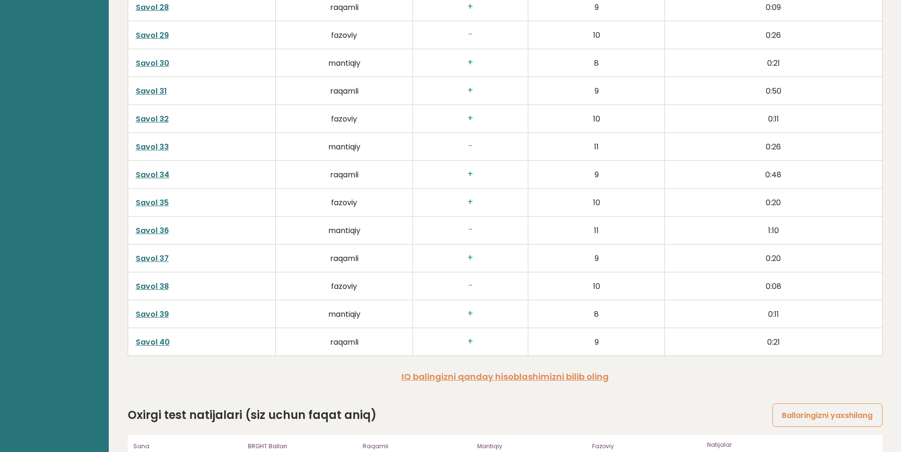
scroll to position [2416, 0]
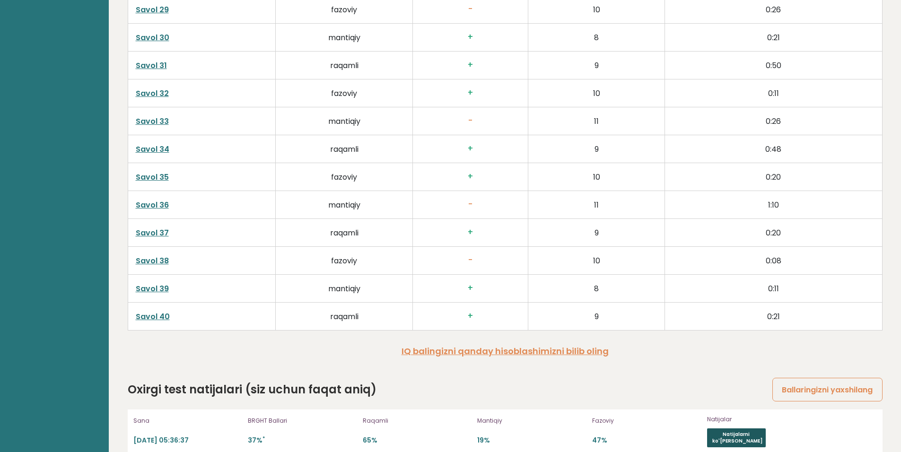
click at [748, 431] on ya-tr-span "Natijalarni ko'[PERSON_NAME]" at bounding box center [738, 438] width 50 height 14
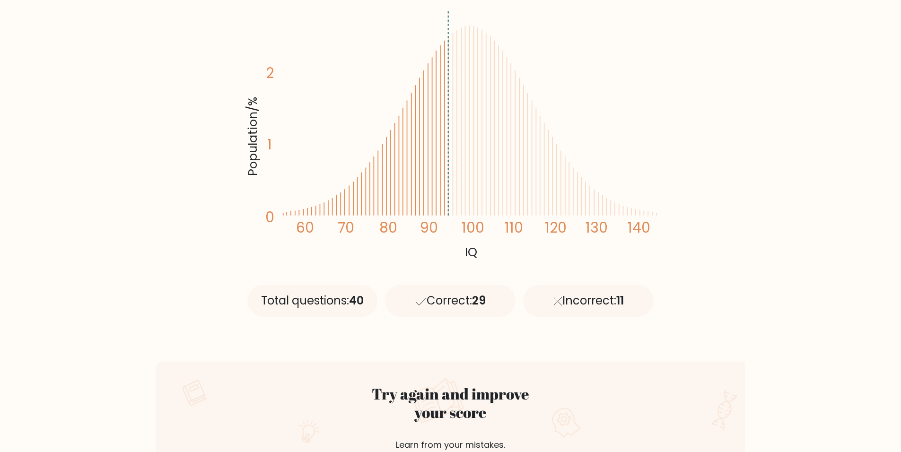
scroll to position [379, 0]
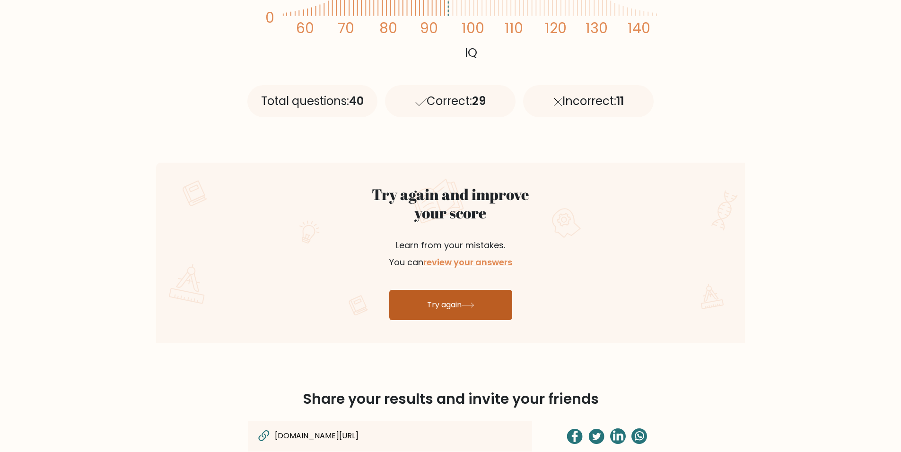
click at [467, 313] on link "Try again" at bounding box center [450, 305] width 123 height 30
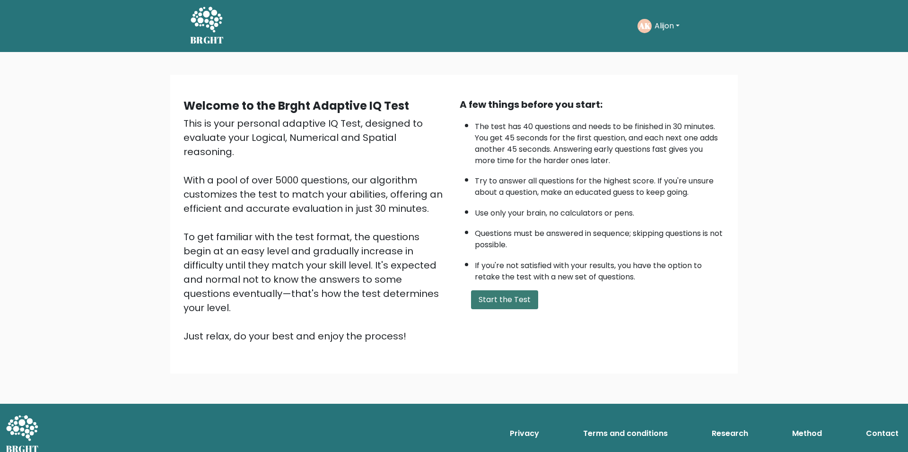
click at [495, 306] on button "Start the Test" at bounding box center [504, 300] width 67 height 19
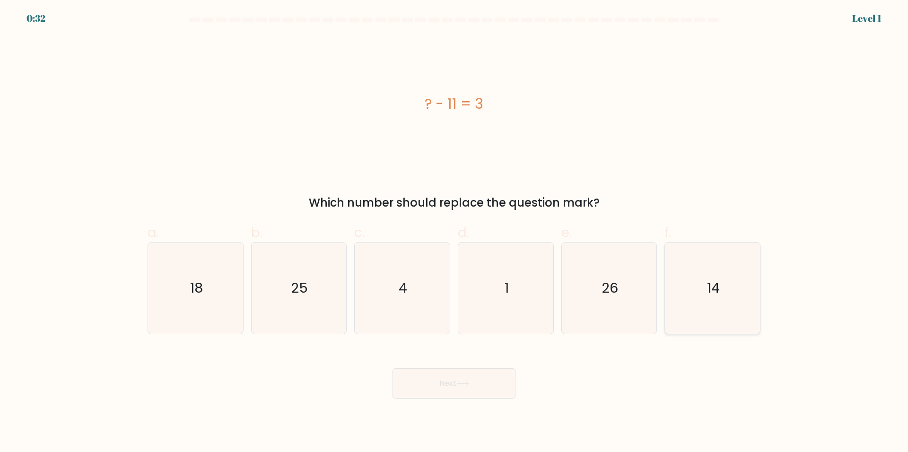
click at [697, 292] on icon "14" at bounding box center [712, 288] width 91 height 91
click at [455, 232] on input "f. 14" at bounding box center [454, 229] width 0 height 6
radio input "true"
click at [464, 391] on button "Next" at bounding box center [454, 384] width 123 height 30
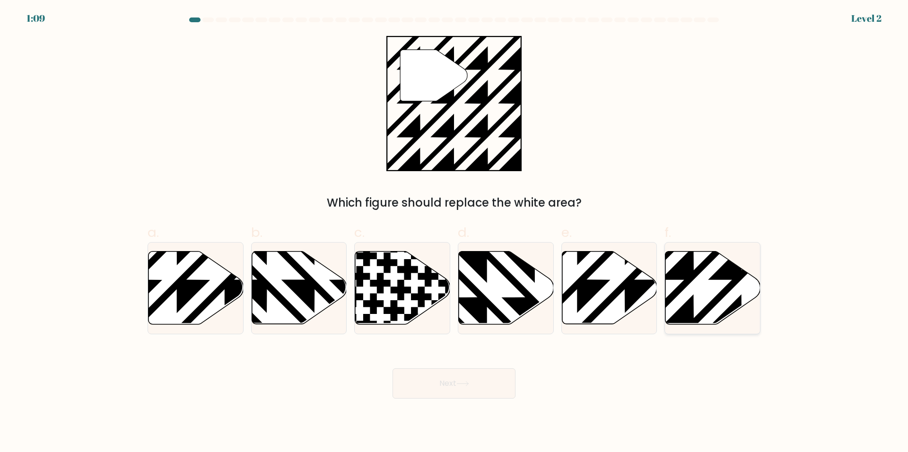
click at [692, 284] on icon at bounding box center [713, 288] width 95 height 73
click at [455, 232] on input "f." at bounding box center [454, 229] width 0 height 6
radio input "true"
click at [454, 387] on button "Next" at bounding box center [454, 384] width 123 height 30
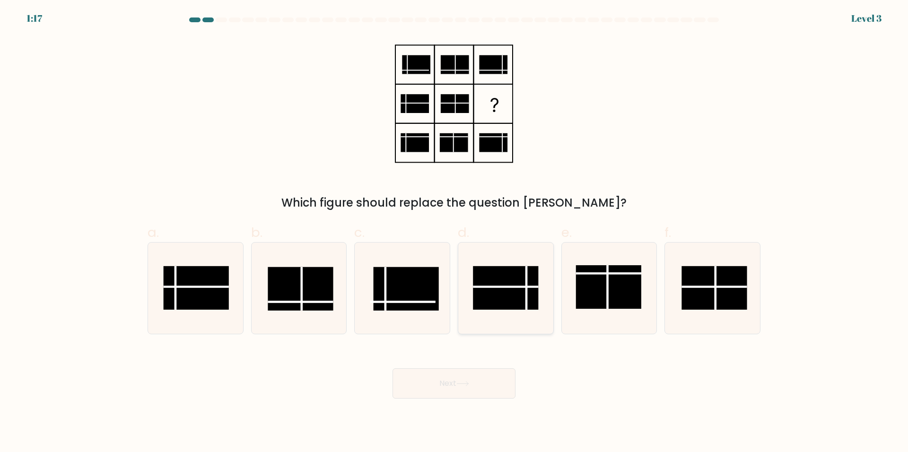
click at [502, 294] on rect at bounding box center [505, 288] width 65 height 44
click at [455, 232] on input "d." at bounding box center [454, 229] width 0 height 6
radio input "true"
click at [478, 388] on button "Next" at bounding box center [454, 384] width 123 height 30
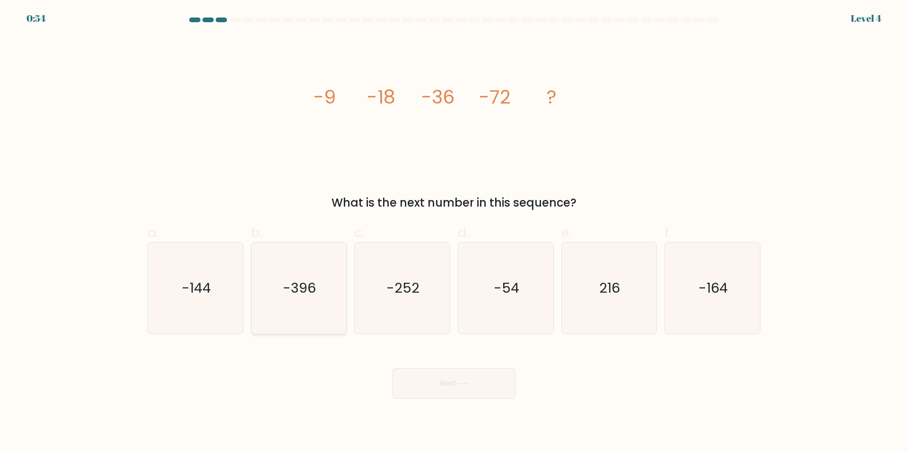
click at [316, 289] on icon "-396" at bounding box center [298, 288] width 91 height 91
click at [454, 232] on input "b. -396" at bounding box center [454, 229] width 0 height 6
radio input "true"
click at [454, 383] on button "Next" at bounding box center [454, 384] width 123 height 30
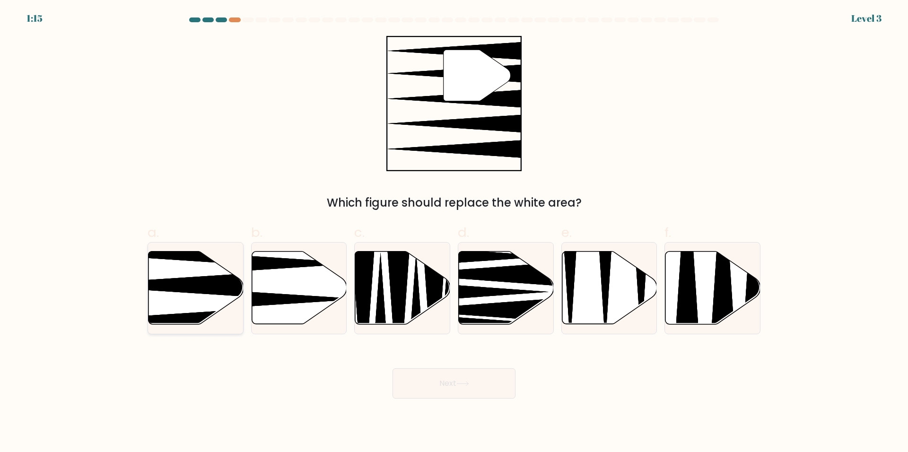
click at [220, 285] on icon at bounding box center [163, 285] width 189 height 25
click at [454, 232] on input "a." at bounding box center [454, 229] width 0 height 6
radio input "true"
click at [456, 385] on button "Next" at bounding box center [454, 384] width 123 height 30
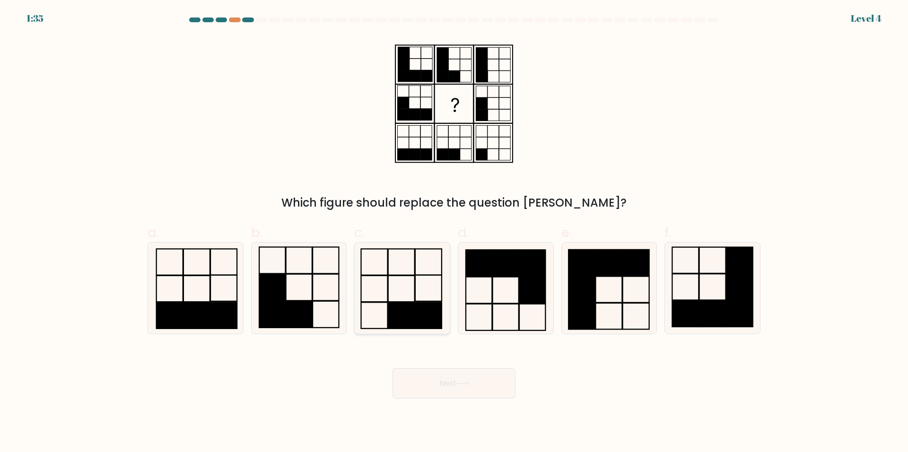
click at [414, 302] on rect at bounding box center [401, 289] width 26 height 26
click at [454, 232] on input "c." at bounding box center [454, 229] width 0 height 6
radio input "true"
click at [454, 392] on button "Next" at bounding box center [454, 384] width 123 height 30
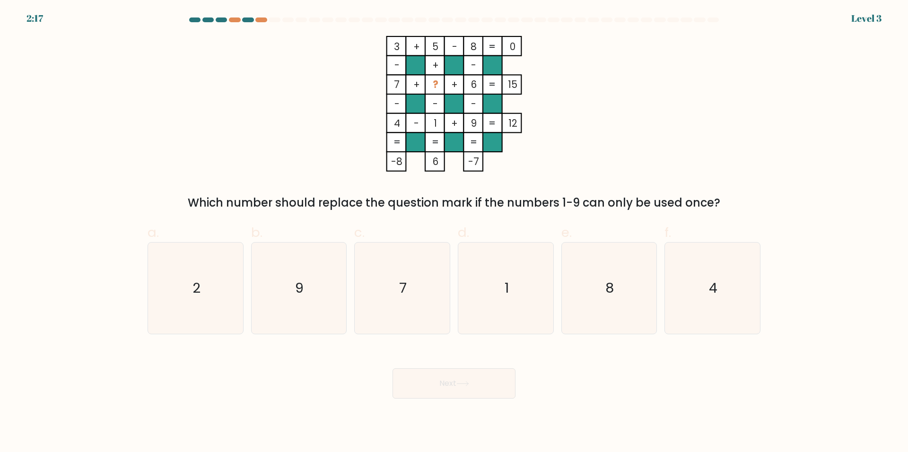
click at [259, 22] on div at bounding box center [454, 22] width 625 height 9
click at [219, 309] on icon "2" at bounding box center [195, 288] width 91 height 91
click at [454, 232] on input "a. 2" at bounding box center [454, 229] width 0 height 6
radio input "true"
click at [474, 396] on button "Next" at bounding box center [454, 384] width 123 height 30
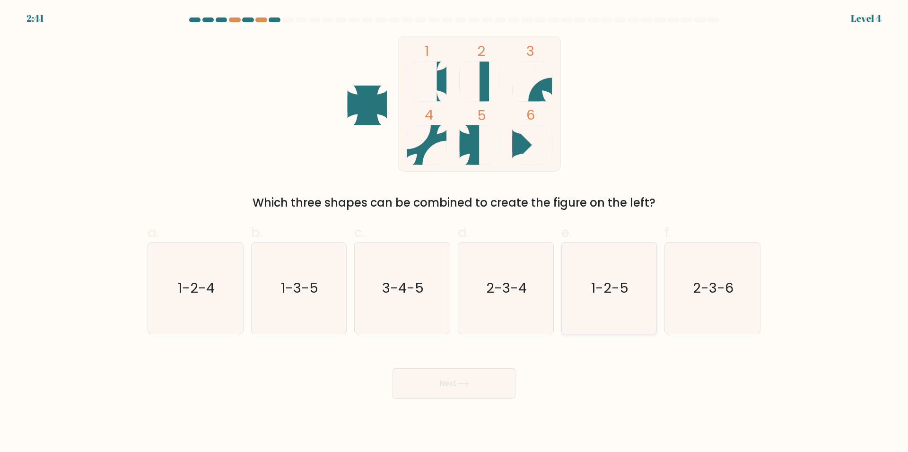
click at [639, 297] on icon "1-2-5" at bounding box center [609, 288] width 91 height 91
click at [455, 232] on input "e. 1-2-5" at bounding box center [454, 229] width 0 height 6
radio input "true"
click at [471, 390] on button "Next" at bounding box center [454, 384] width 123 height 30
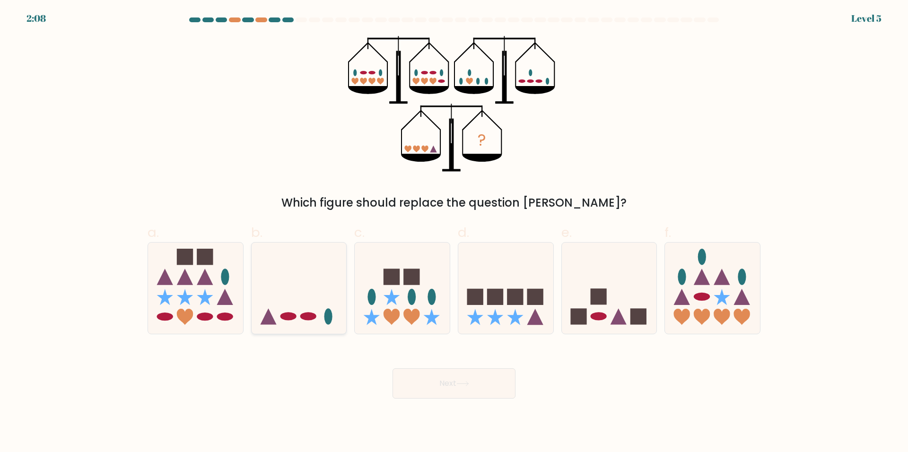
click at [290, 294] on icon at bounding box center [299, 288] width 95 height 79
click at [454, 232] on input "b." at bounding box center [454, 229] width 0 height 6
radio input "true"
click at [468, 384] on icon at bounding box center [462, 384] width 11 height 4
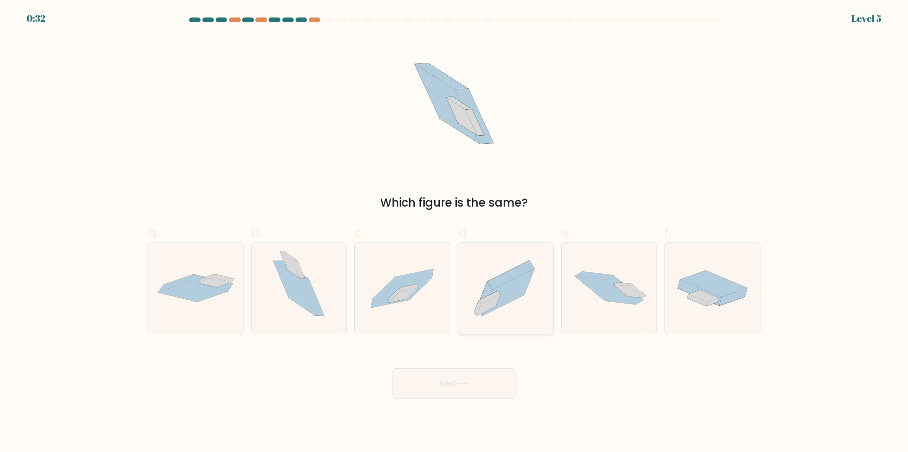
click at [527, 293] on icon at bounding box center [506, 289] width 95 height 84
click at [455, 232] on input "d." at bounding box center [454, 229] width 0 height 6
radio input "true"
click at [466, 381] on icon at bounding box center [463, 383] width 13 height 5
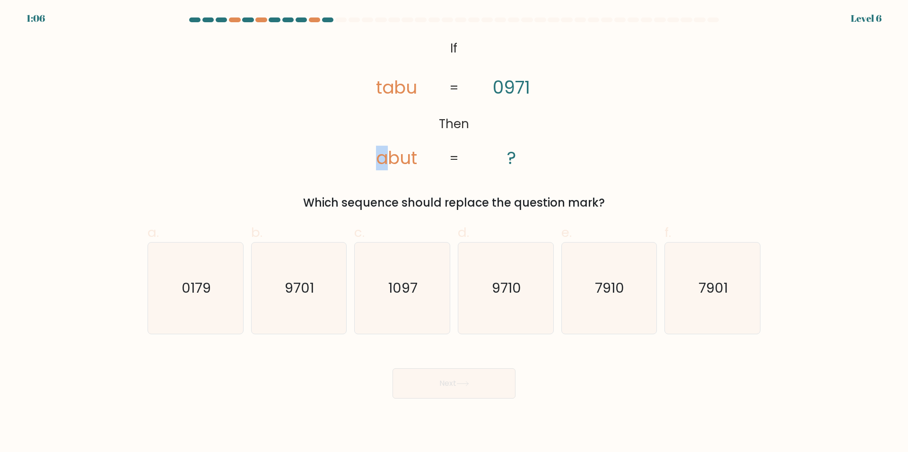
drag, startPoint x: 386, startPoint y: 157, endPoint x: 372, endPoint y: 158, distance: 13.3
click at [372, 158] on icon "@import url('[URL][DOMAIN_NAME]); If Then [PERSON_NAME] abut 0971 ? = =" at bounding box center [454, 104] width 220 height 136
click at [498, 282] on text "9710" at bounding box center [506, 288] width 29 height 19
click at [455, 232] on input "d. 9710" at bounding box center [454, 229] width 0 height 6
radio input "true"
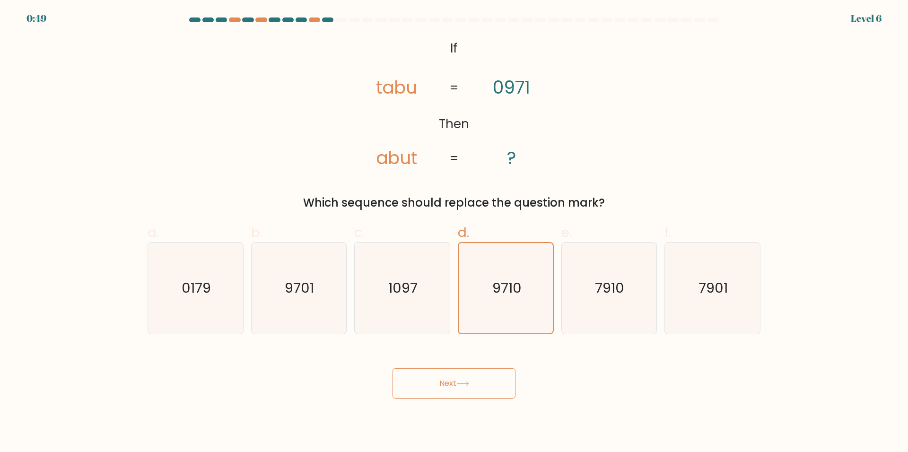
click at [499, 388] on button "Next" at bounding box center [454, 384] width 123 height 30
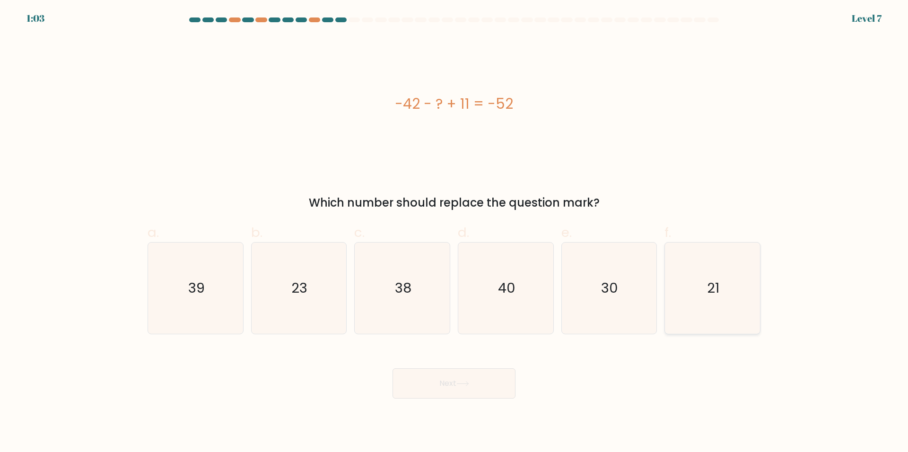
click at [743, 297] on icon "21" at bounding box center [712, 288] width 91 height 91
click at [455, 232] on input "f. 21" at bounding box center [454, 229] width 0 height 6
radio input "true"
click at [460, 386] on icon at bounding box center [463, 383] width 13 height 5
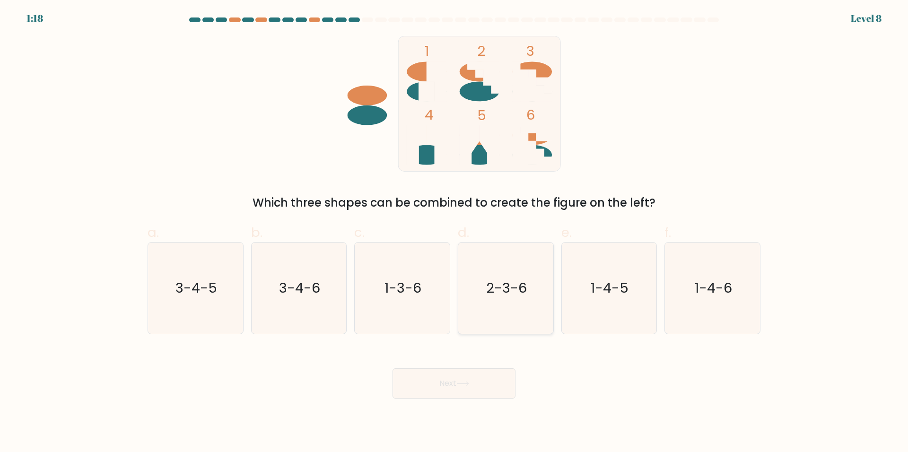
drag, startPoint x: 498, startPoint y: 296, endPoint x: 494, endPoint y: 315, distance: 19.5
click at [498, 296] on text "2-3-6" at bounding box center [506, 288] width 41 height 19
click at [455, 232] on input "d. 2-3-6" at bounding box center [454, 229] width 0 height 6
radio input "true"
click at [480, 385] on button "Next" at bounding box center [454, 384] width 123 height 30
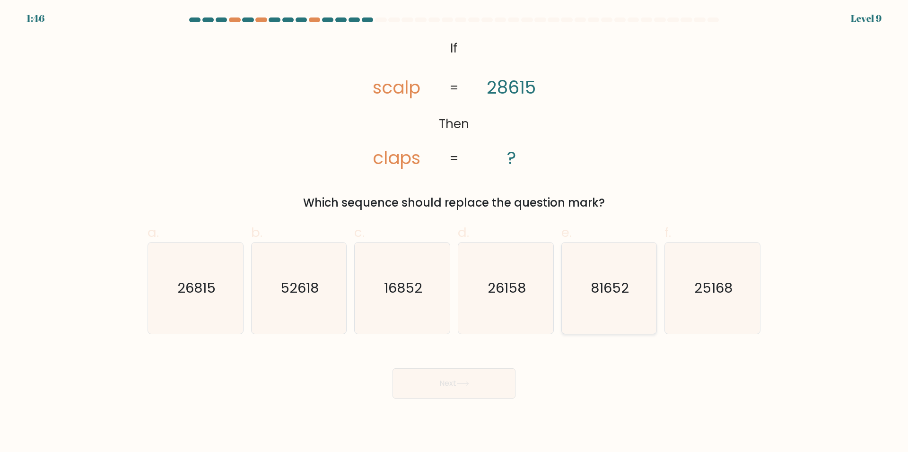
click at [607, 289] on text "81652" at bounding box center [610, 288] width 38 height 19
click at [455, 232] on input "e. 81652" at bounding box center [454, 229] width 0 height 6
radio input "true"
click at [492, 388] on button "Next" at bounding box center [454, 384] width 123 height 30
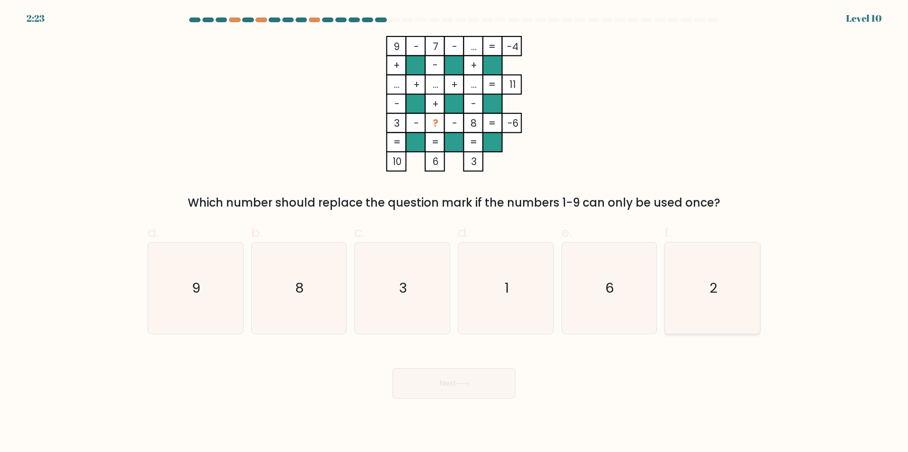
click at [724, 322] on icon "2" at bounding box center [712, 288] width 91 height 91
click at [455, 232] on input "f. 2" at bounding box center [454, 229] width 0 height 6
radio input "true"
click at [477, 390] on button "Next" at bounding box center [454, 384] width 123 height 30
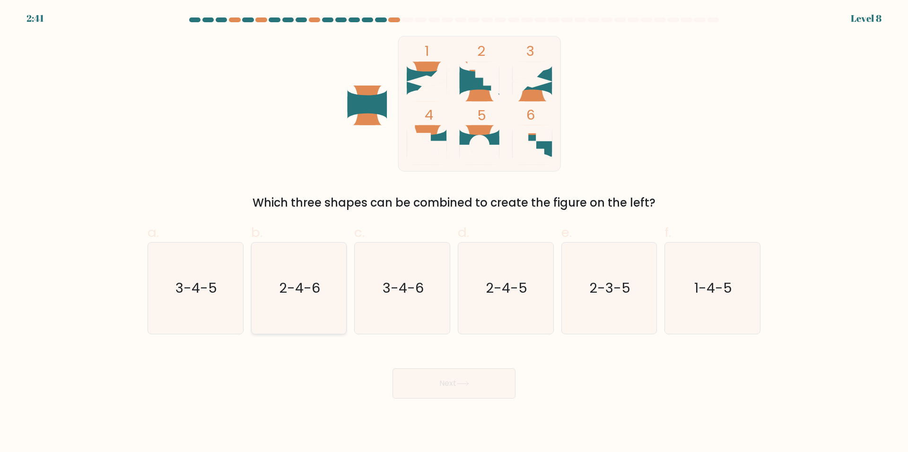
click at [297, 282] on text "2-4-6" at bounding box center [299, 288] width 41 height 19
click at [454, 232] on input "b. 2-4-6" at bounding box center [454, 229] width 0 height 6
radio input "true"
click at [485, 388] on button "Next" at bounding box center [454, 384] width 123 height 30
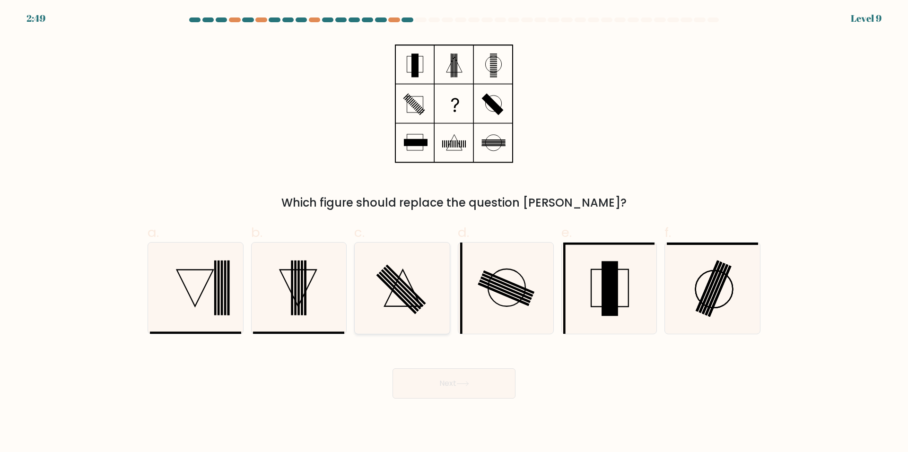
click at [381, 284] on icon at bounding box center [402, 288] width 91 height 91
click at [454, 232] on input "c." at bounding box center [454, 229] width 0 height 6
radio input "true"
click at [480, 390] on button "Next" at bounding box center [454, 384] width 123 height 30
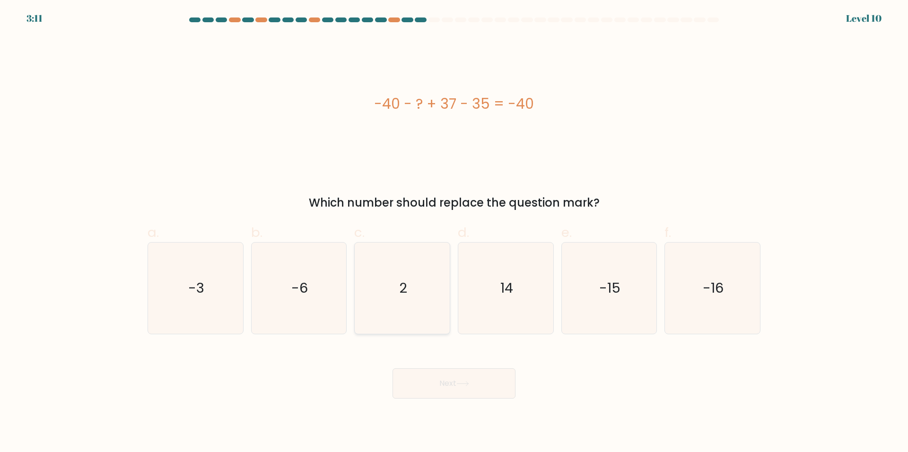
drag, startPoint x: 441, startPoint y: 263, endPoint x: 437, endPoint y: 272, distance: 10.6
click at [441, 263] on icon "2" at bounding box center [402, 288] width 91 height 91
click at [454, 232] on input "c. 2" at bounding box center [454, 229] width 0 height 6
radio input "true"
click at [452, 375] on button "Next" at bounding box center [454, 384] width 123 height 30
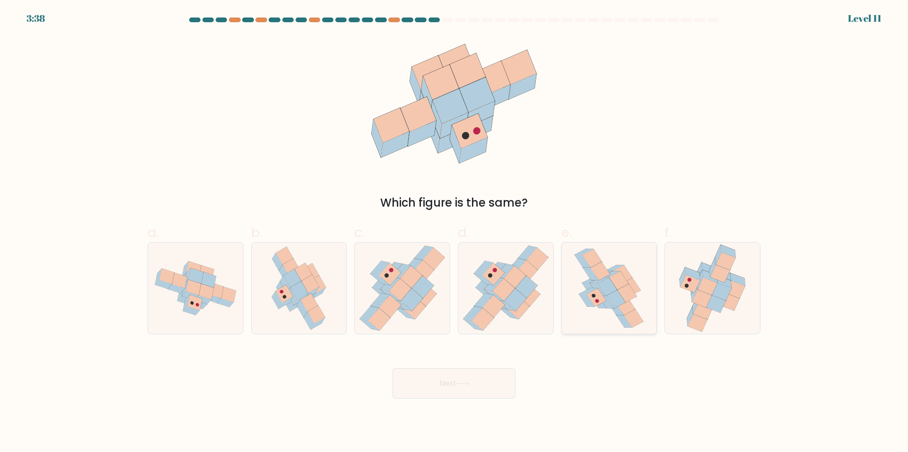
drag, startPoint x: 603, startPoint y: 282, endPoint x: 538, endPoint y: 328, distance: 78.8
click at [603, 283] on icon at bounding box center [607, 287] width 19 height 18
click at [455, 232] on input "e." at bounding box center [454, 229] width 0 height 6
radio input "true"
click at [477, 398] on button "Next" at bounding box center [454, 384] width 123 height 30
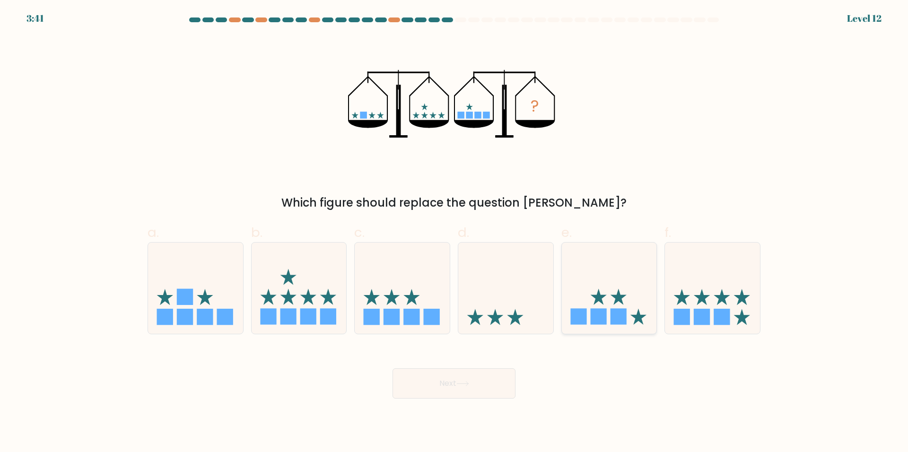
click at [611, 301] on icon at bounding box center [609, 288] width 95 height 79
click at [455, 232] on input "e." at bounding box center [454, 229] width 0 height 6
radio input "true"
click at [485, 371] on button "Next" at bounding box center [454, 384] width 123 height 30
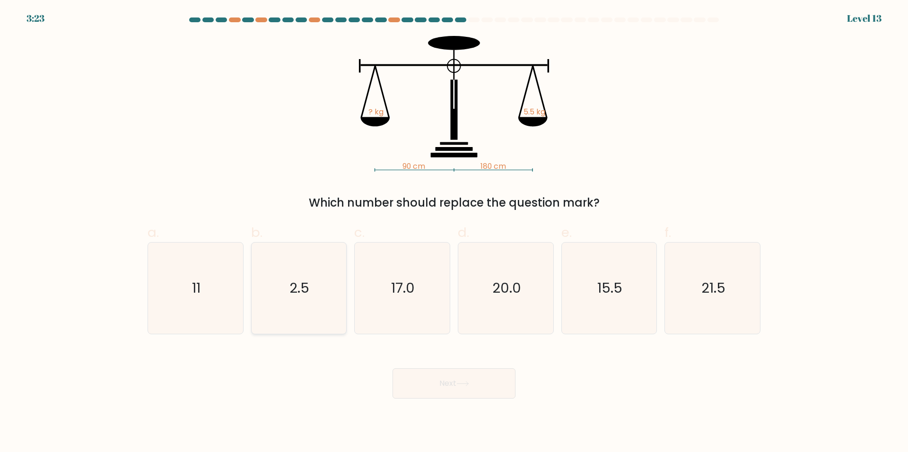
drag, startPoint x: 207, startPoint y: 279, endPoint x: 285, endPoint y: 313, distance: 85.2
click at [208, 279] on icon "11" at bounding box center [195, 288] width 91 height 91
click at [454, 232] on input "a. 11" at bounding box center [454, 229] width 0 height 6
radio input "true"
click at [441, 377] on button "Next" at bounding box center [454, 384] width 123 height 30
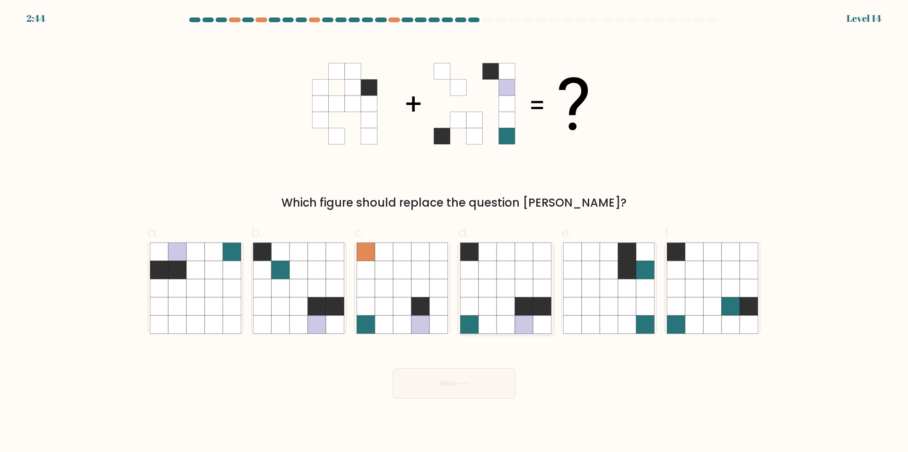
click at [510, 306] on icon at bounding box center [506, 307] width 18 height 18
click at [455, 232] on input "d." at bounding box center [454, 229] width 0 height 6
radio input "true"
click at [491, 385] on button "Next" at bounding box center [454, 384] width 123 height 30
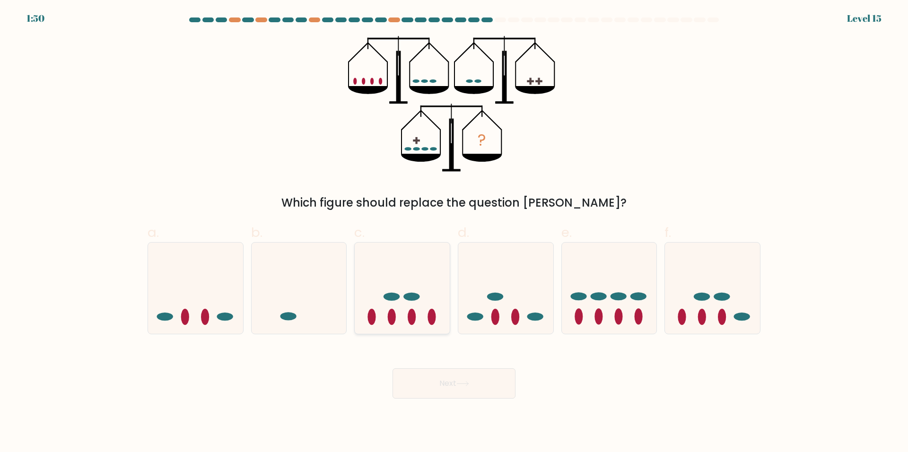
click at [397, 269] on icon at bounding box center [402, 288] width 95 height 79
click at [454, 232] on input "c." at bounding box center [454, 229] width 0 height 6
radio input "true"
click at [469, 376] on button "Next" at bounding box center [454, 384] width 123 height 30
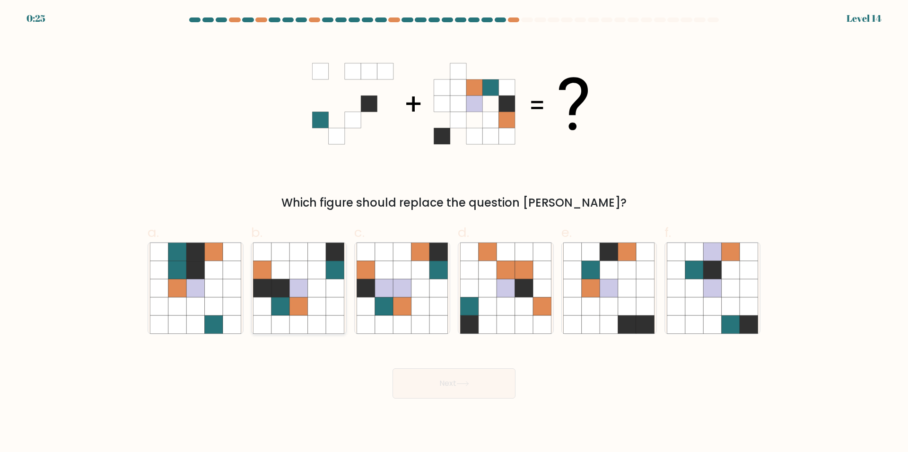
click at [317, 274] on icon at bounding box center [317, 270] width 18 height 18
click at [454, 232] on input "b." at bounding box center [454, 229] width 0 height 6
radio input "true"
click at [457, 388] on button "Next" at bounding box center [454, 384] width 123 height 30
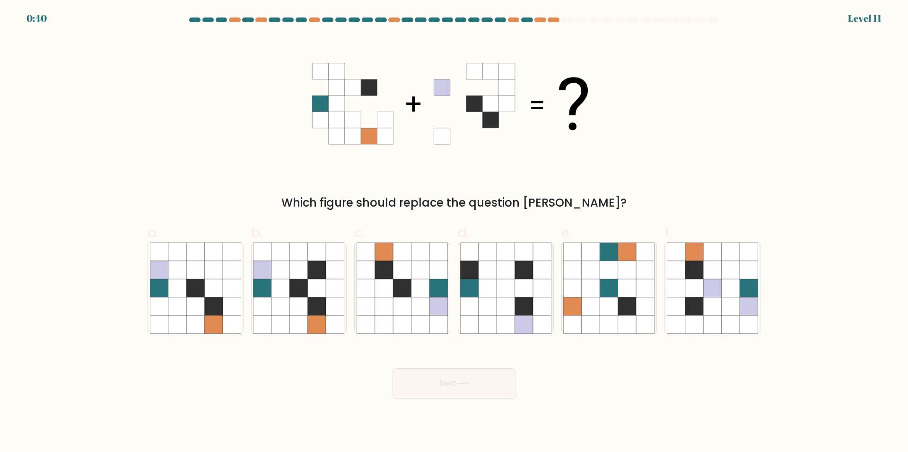
drag, startPoint x: 454, startPoint y: 299, endPoint x: 468, endPoint y: 320, distance: 25.6
click at [455, 300] on div "d." at bounding box center [506, 279] width 104 height 112
click at [530, 285] on icon at bounding box center [524, 288] width 18 height 18
click at [455, 232] on input "d." at bounding box center [454, 229] width 0 height 6
radio input "true"
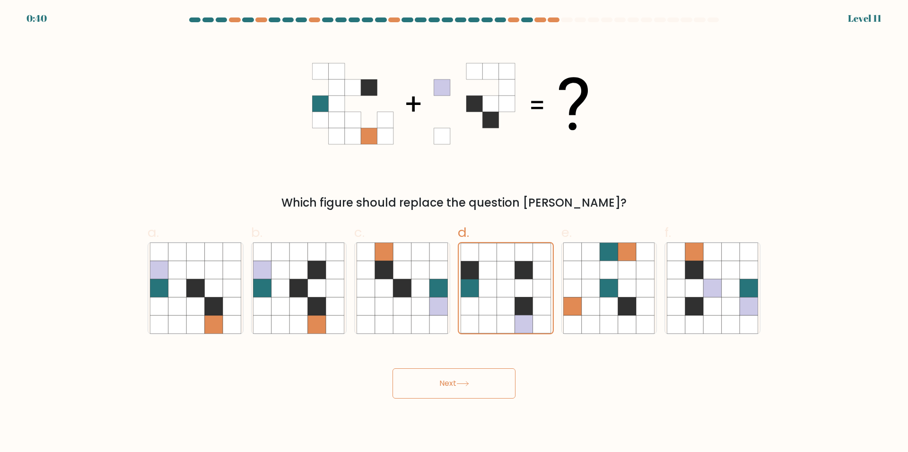
click at [484, 366] on div "Next" at bounding box center [454, 372] width 625 height 53
drag, startPoint x: 499, startPoint y: 367, endPoint x: 519, endPoint y: 349, distance: 26.8
click at [499, 368] on div "Next" at bounding box center [454, 372] width 625 height 53
click at [479, 387] on button "Next" at bounding box center [454, 384] width 123 height 30
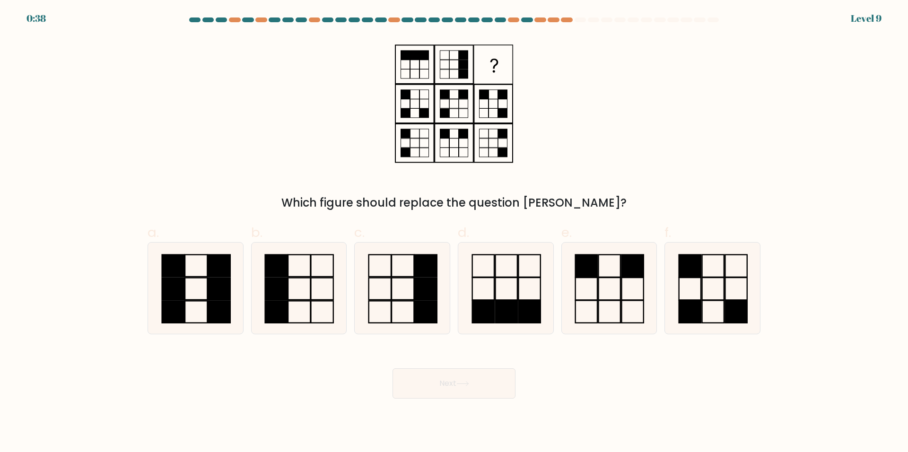
click at [557, 288] on div "d." at bounding box center [506, 279] width 104 height 112
click at [510, 293] on icon at bounding box center [505, 288] width 91 height 91
click at [455, 232] on input "d." at bounding box center [454, 229] width 0 height 6
radio input "true"
click at [469, 388] on button "Next" at bounding box center [454, 384] width 123 height 30
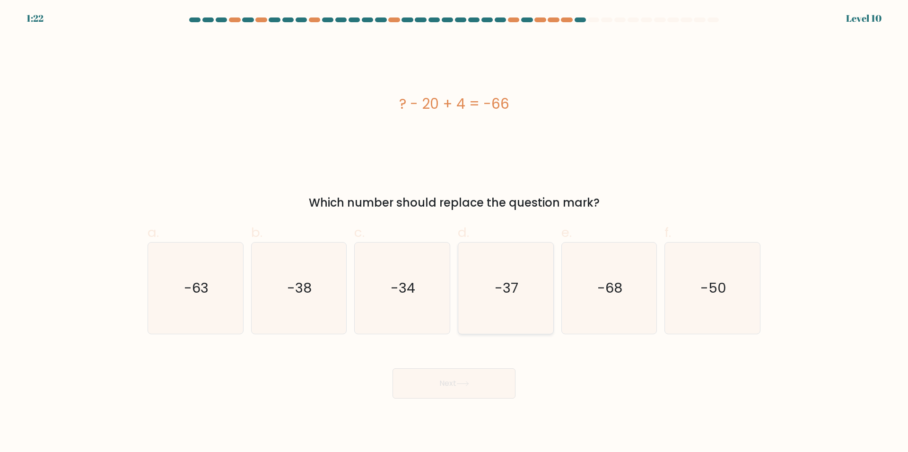
click at [542, 300] on icon "-37" at bounding box center [505, 288] width 91 height 91
click at [455, 232] on input "d. -37" at bounding box center [454, 229] width 0 height 6
radio input "true"
click at [441, 404] on body "2:05 Level 10" at bounding box center [454, 226] width 908 height 452
click at [463, 388] on button "Next" at bounding box center [454, 384] width 123 height 30
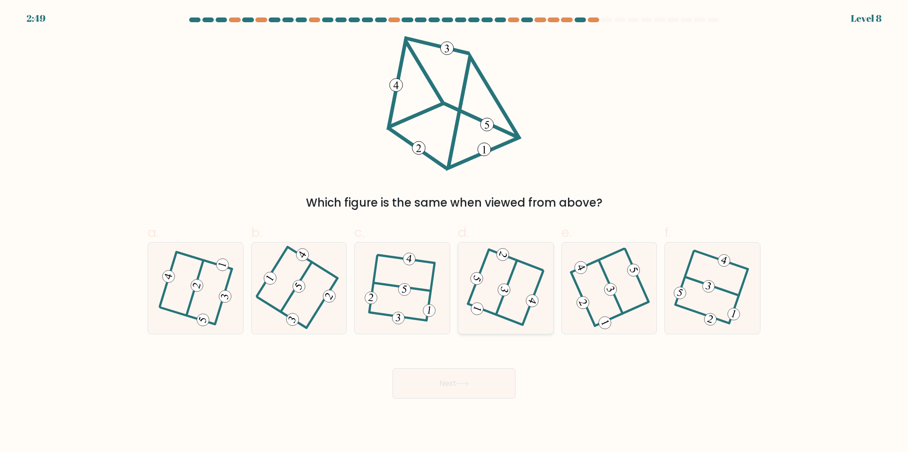
drag, startPoint x: 528, startPoint y: 320, endPoint x: 523, endPoint y: 315, distance: 7.0
click at [527, 312] on 306 at bounding box center [533, 299] width 21 height 54
click at [455, 232] on input "d." at bounding box center [454, 229] width 0 height 6
radio input "true"
drag, startPoint x: 490, startPoint y: 398, endPoint x: 490, endPoint y: 391, distance: 7.1
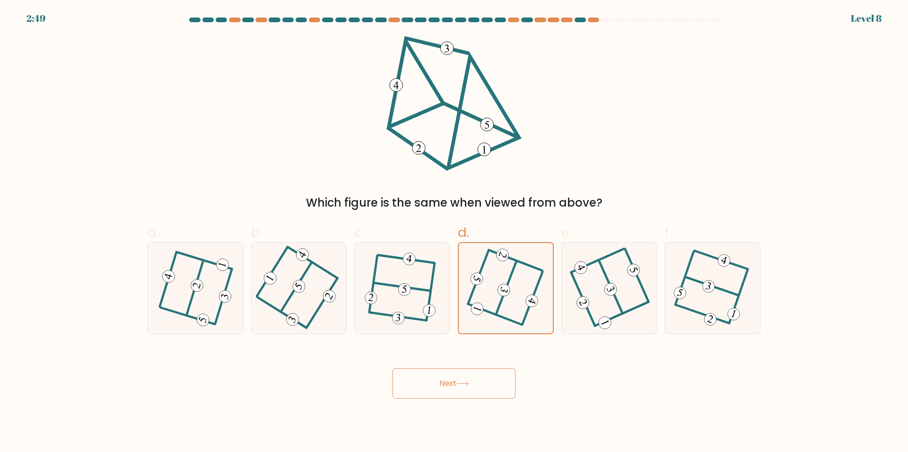
click at [490, 397] on button "Next" at bounding box center [454, 384] width 123 height 30
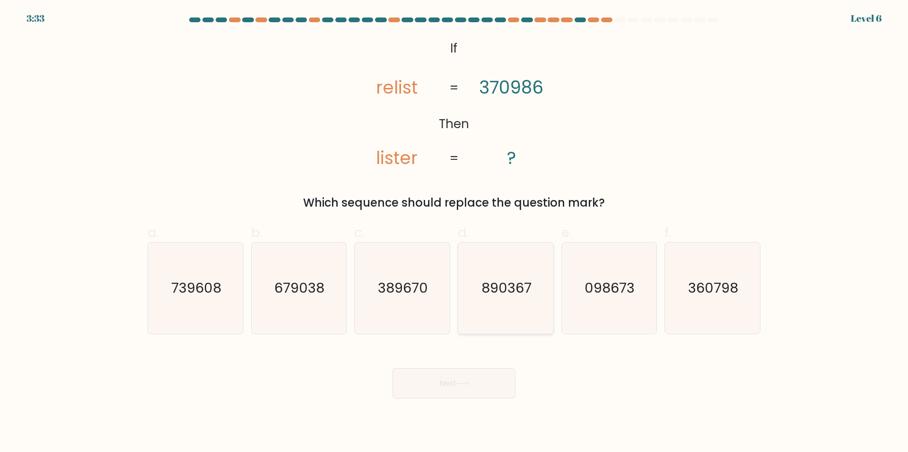
click at [529, 306] on icon "890367" at bounding box center [505, 288] width 91 height 91
click at [455, 232] on input "d. 890367" at bounding box center [454, 229] width 0 height 6
radio input "true"
click at [483, 379] on button "Next" at bounding box center [454, 384] width 123 height 30
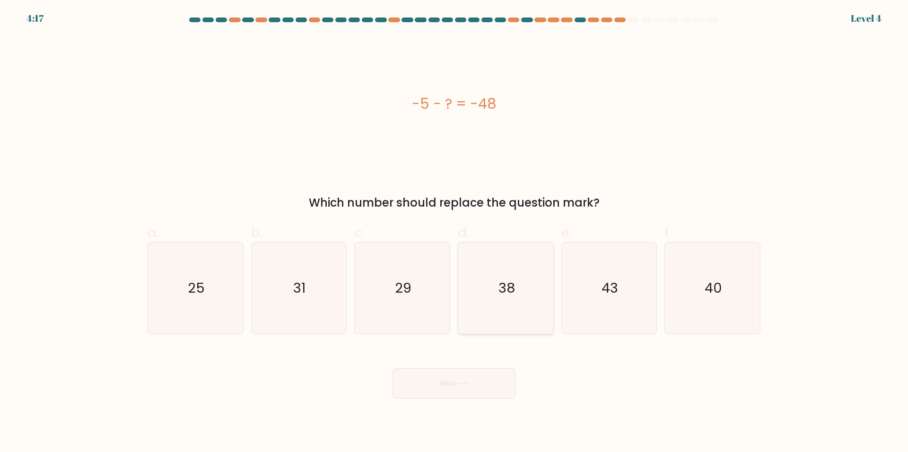
click at [505, 312] on icon "38" at bounding box center [505, 288] width 91 height 91
click at [455, 232] on input "d. 38" at bounding box center [454, 229] width 0 height 6
radio input "true"
drag, startPoint x: 479, startPoint y: 374, endPoint x: 502, endPoint y: 342, distance: 39.0
click at [479, 375] on button "Next" at bounding box center [454, 384] width 123 height 30
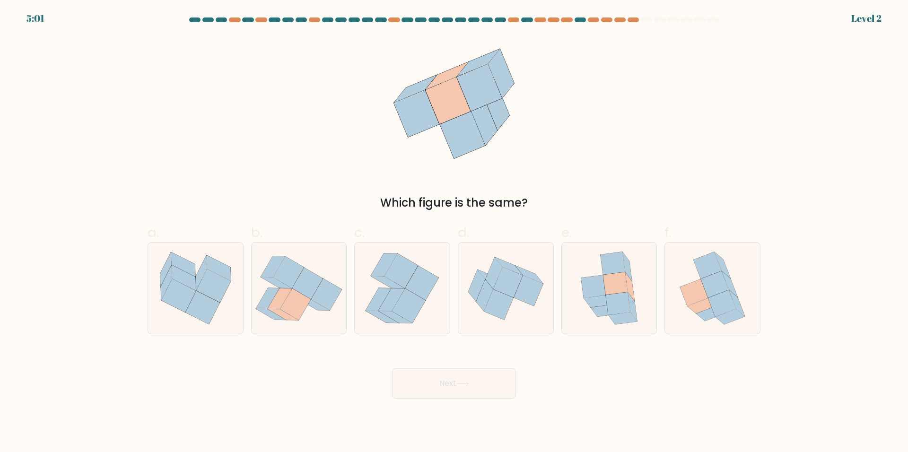
click at [520, 296] on icon at bounding box center [528, 290] width 29 height 30
click at [455, 232] on input "d." at bounding box center [454, 229] width 0 height 6
radio input "true"
click at [476, 381] on button "Next" at bounding box center [454, 384] width 123 height 30
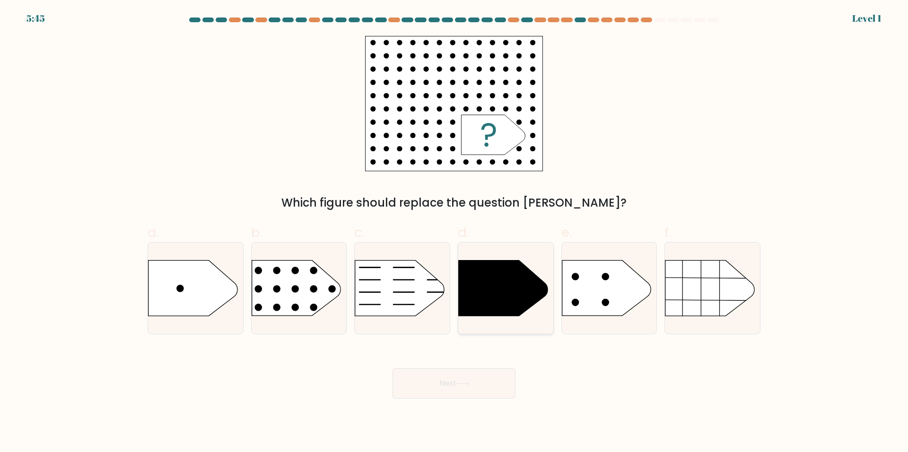
click at [519, 299] on icon at bounding box center [503, 288] width 89 height 55
click at [455, 232] on input "d." at bounding box center [454, 229] width 0 height 6
radio input "true"
click at [487, 389] on button "Next" at bounding box center [454, 384] width 123 height 30
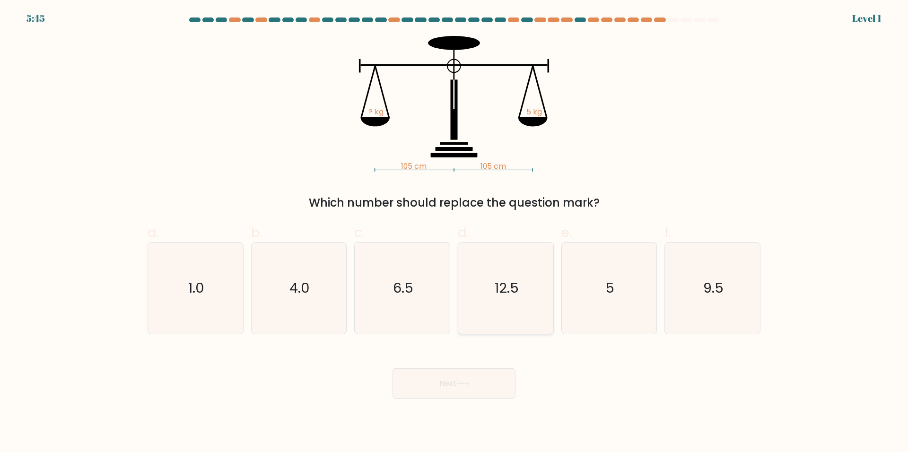
click at [519, 301] on icon "12.5" at bounding box center [505, 288] width 91 height 91
click at [455, 232] on input "d. 12.5" at bounding box center [454, 229] width 0 height 6
radio input "true"
click at [483, 379] on button "Next" at bounding box center [454, 384] width 123 height 30
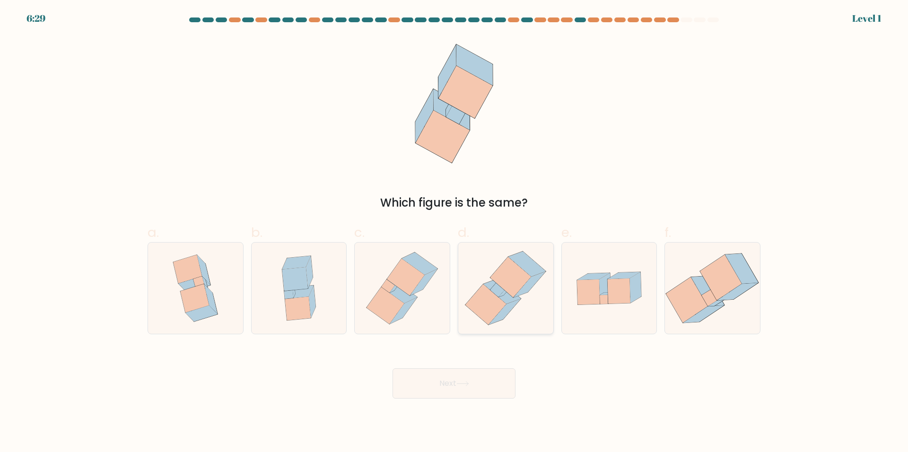
click at [515, 298] on icon at bounding box center [505, 288] width 89 height 91
click at [455, 232] on input "d." at bounding box center [454, 229] width 0 height 6
radio input "true"
click at [479, 381] on button "Next" at bounding box center [454, 384] width 123 height 30
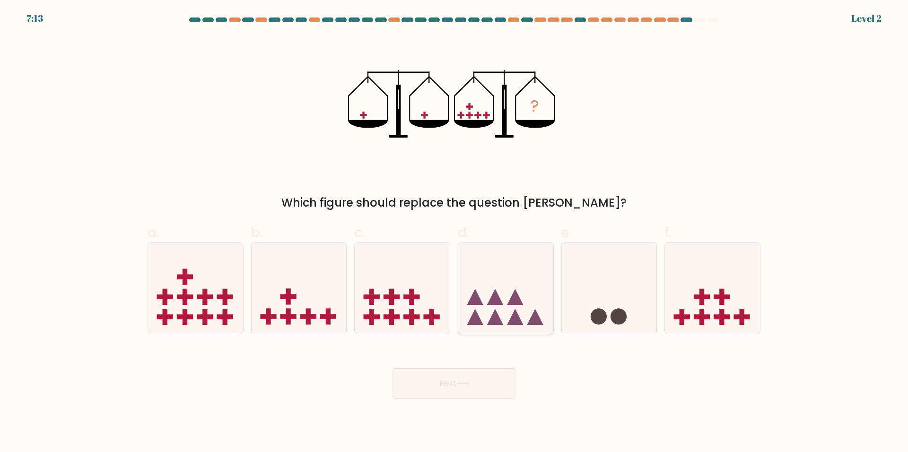
click at [526, 297] on icon at bounding box center [506, 288] width 95 height 79
click at [455, 232] on input "d." at bounding box center [454, 229] width 0 height 6
radio input "true"
click at [488, 384] on button "Next" at bounding box center [454, 384] width 123 height 30
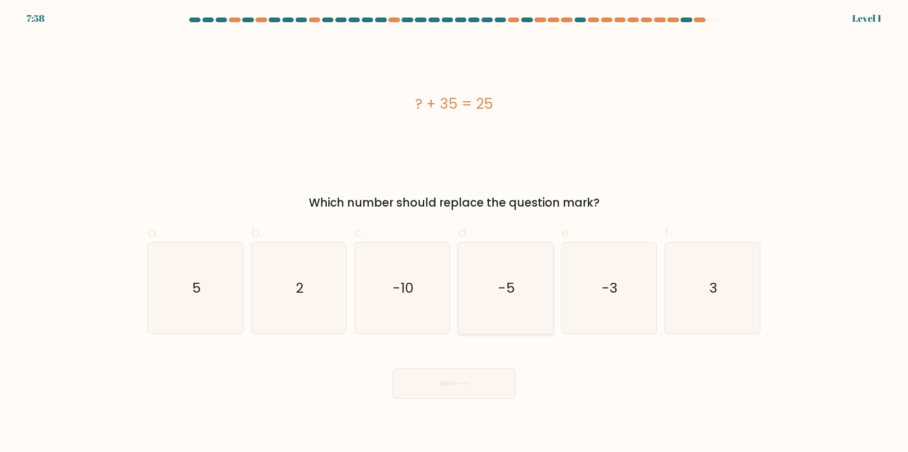
click at [505, 309] on icon "-5" at bounding box center [505, 288] width 91 height 91
click at [455, 232] on input "d. -5" at bounding box center [454, 229] width 0 height 6
radio input "true"
click at [483, 379] on button "Next" at bounding box center [454, 384] width 123 height 30
click at [519, 284] on icon "-5" at bounding box center [506, 288] width 90 height 90
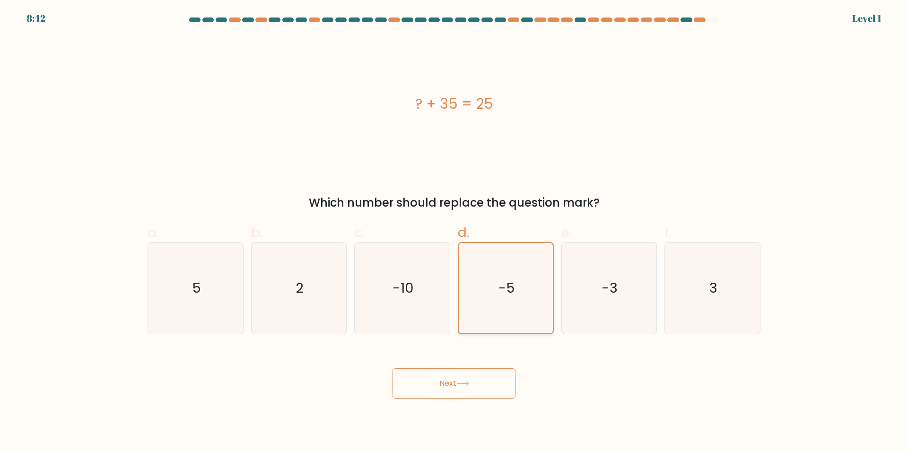
click at [455, 232] on input "d. -5" at bounding box center [454, 229] width 0 height 6
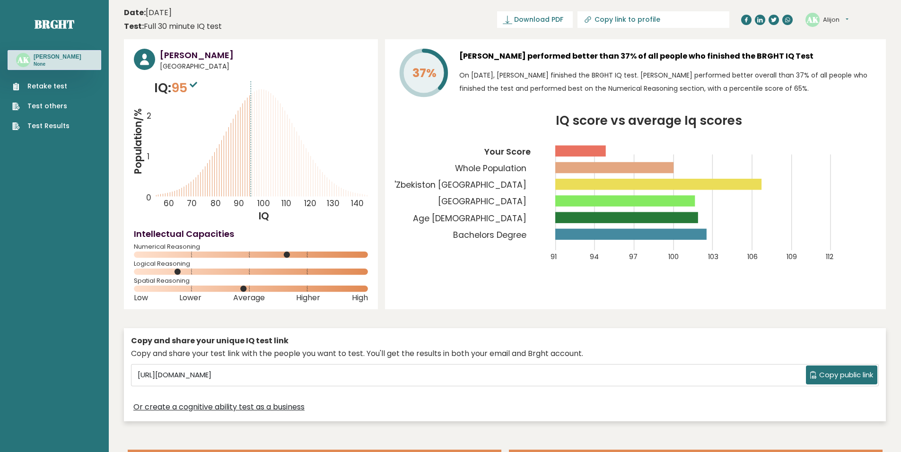
click at [278, 327] on div "Copy and share your unique IQ test link Copy and share your test link with the …" at bounding box center [505, 375] width 762 height 103
click at [52, 83] on link "Retake test" at bounding box center [40, 86] width 57 height 10
click at [60, 127] on link "Test Results" at bounding box center [40, 126] width 57 height 10
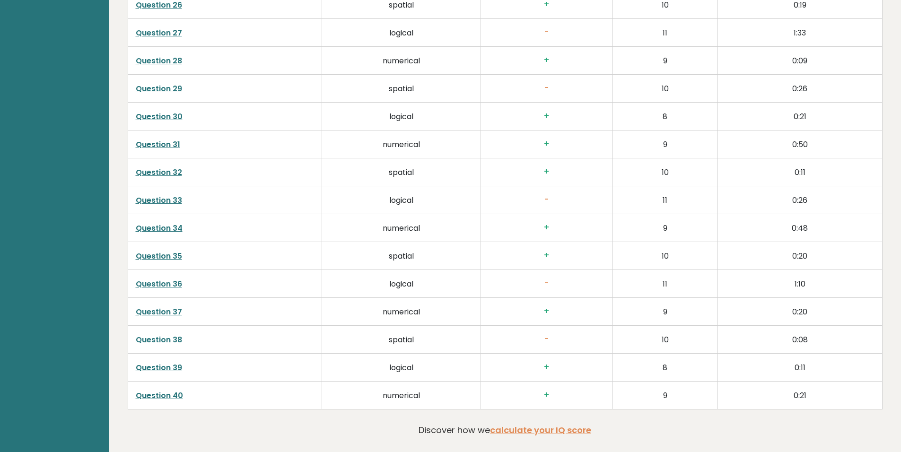
scroll to position [2461, 0]
